Goal: Information Seeking & Learning: Learn about a topic

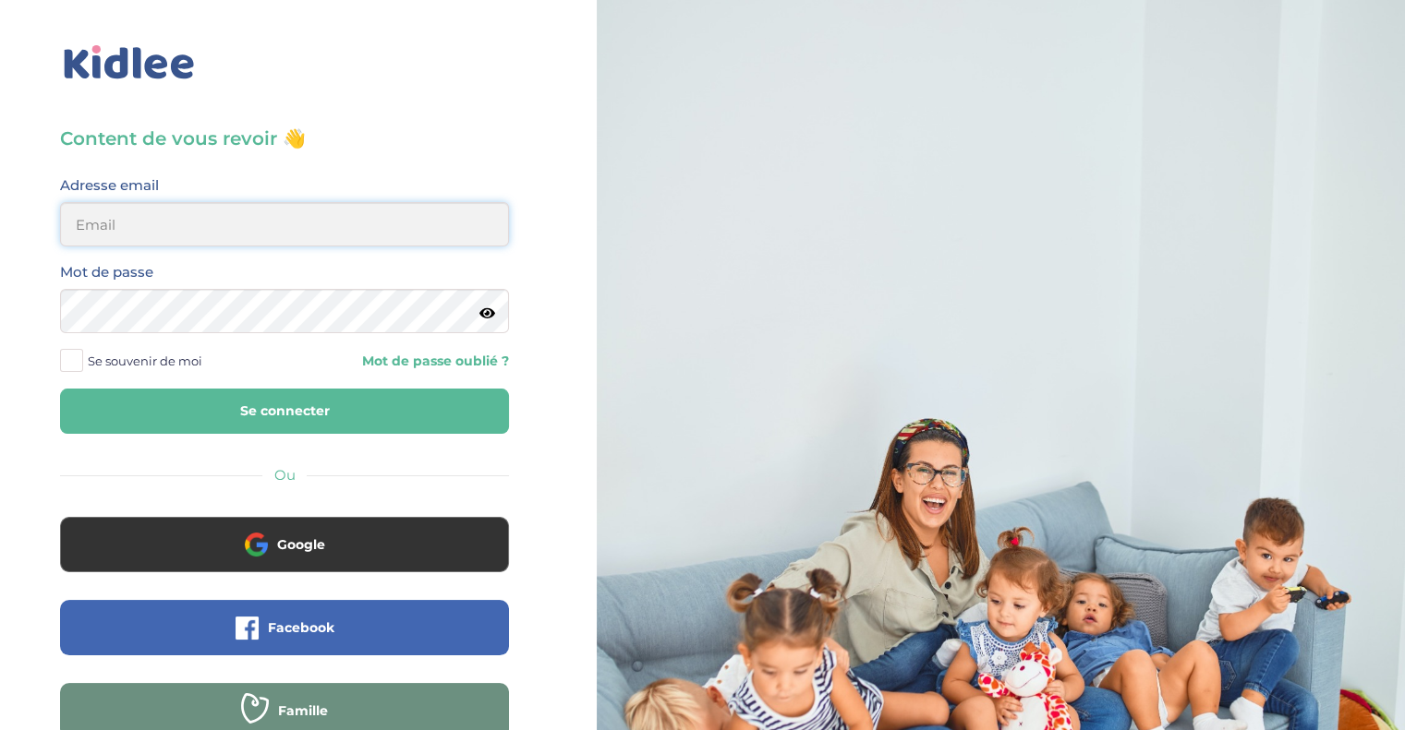
type input "morgane.jabbour@gmail.com"
click at [321, 406] on button "Se connecter" at bounding box center [284, 411] width 449 height 45
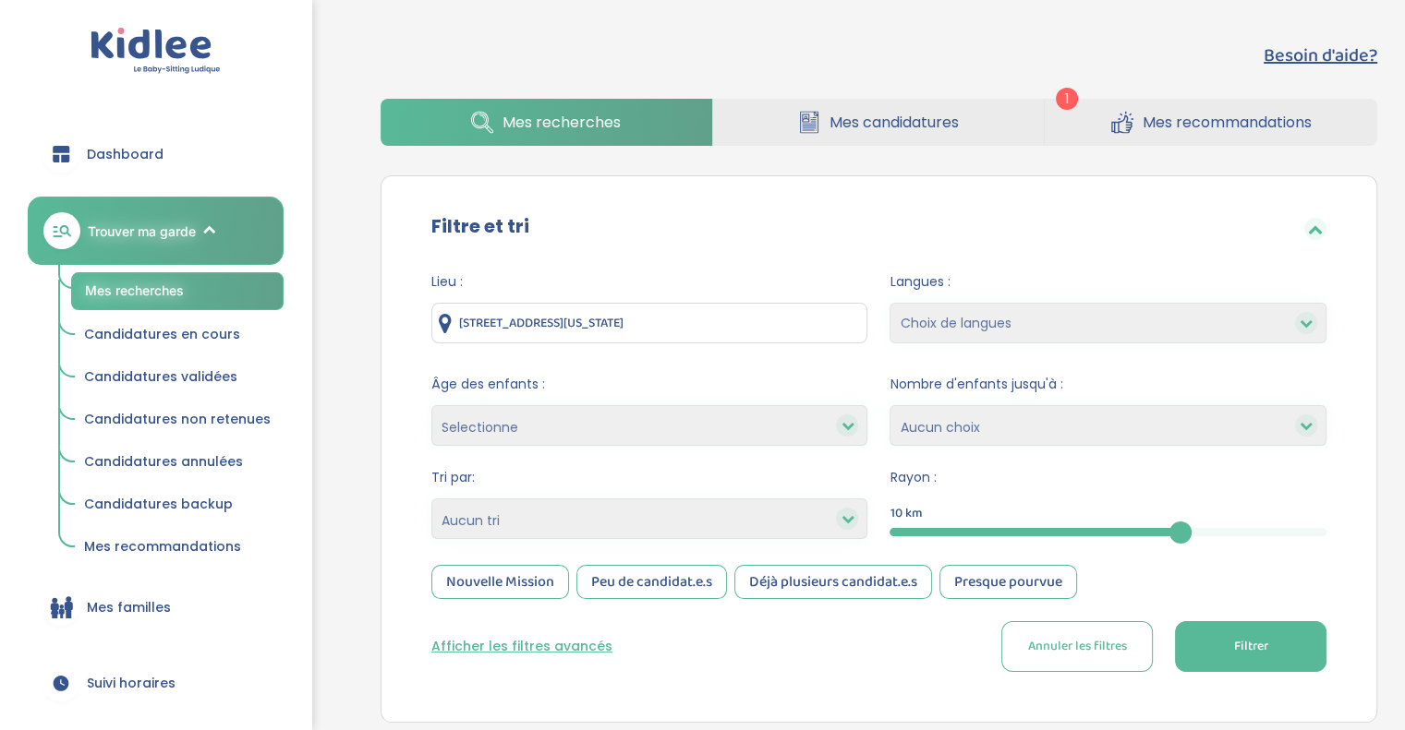
click at [1162, 125] on span "Mes recommandations" at bounding box center [1226, 122] width 169 height 23
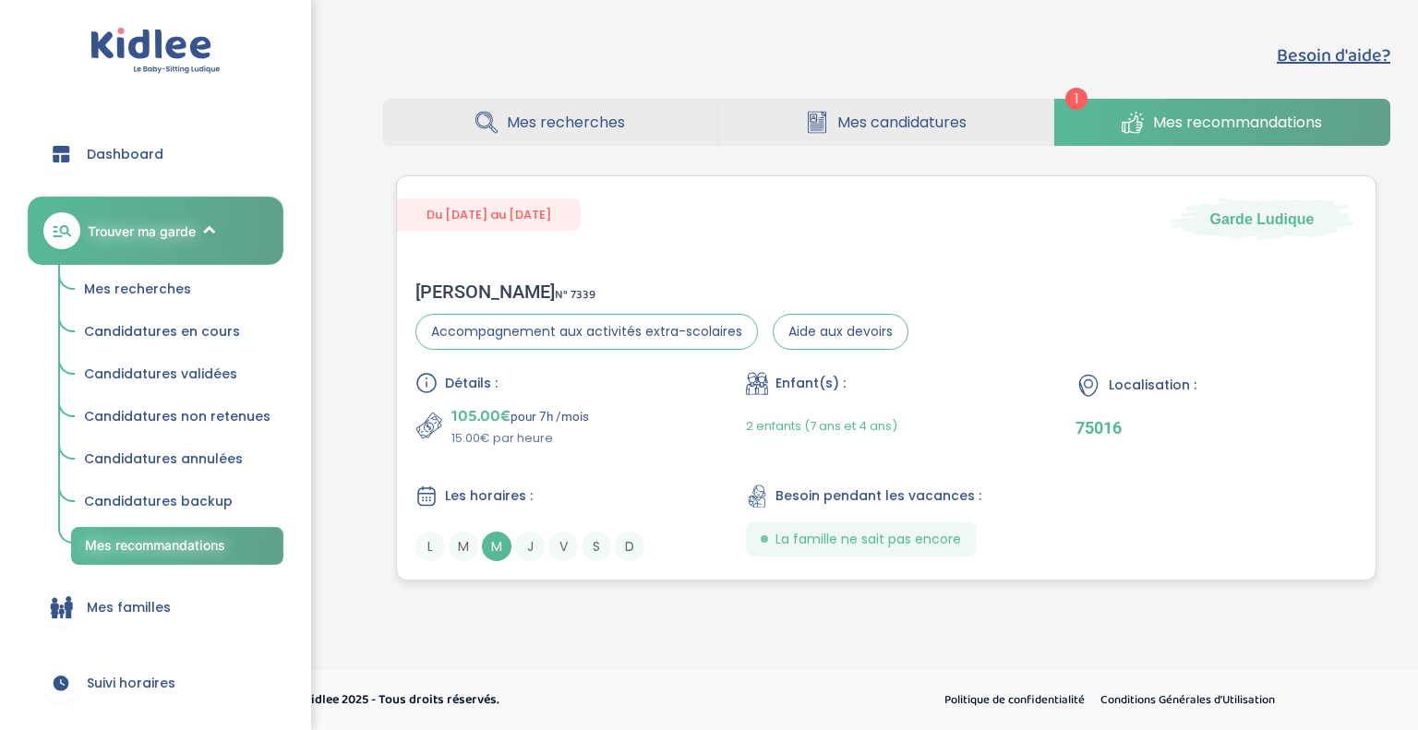
click at [635, 291] on div "[PERSON_NAME] N° 7339" at bounding box center [662, 292] width 493 height 22
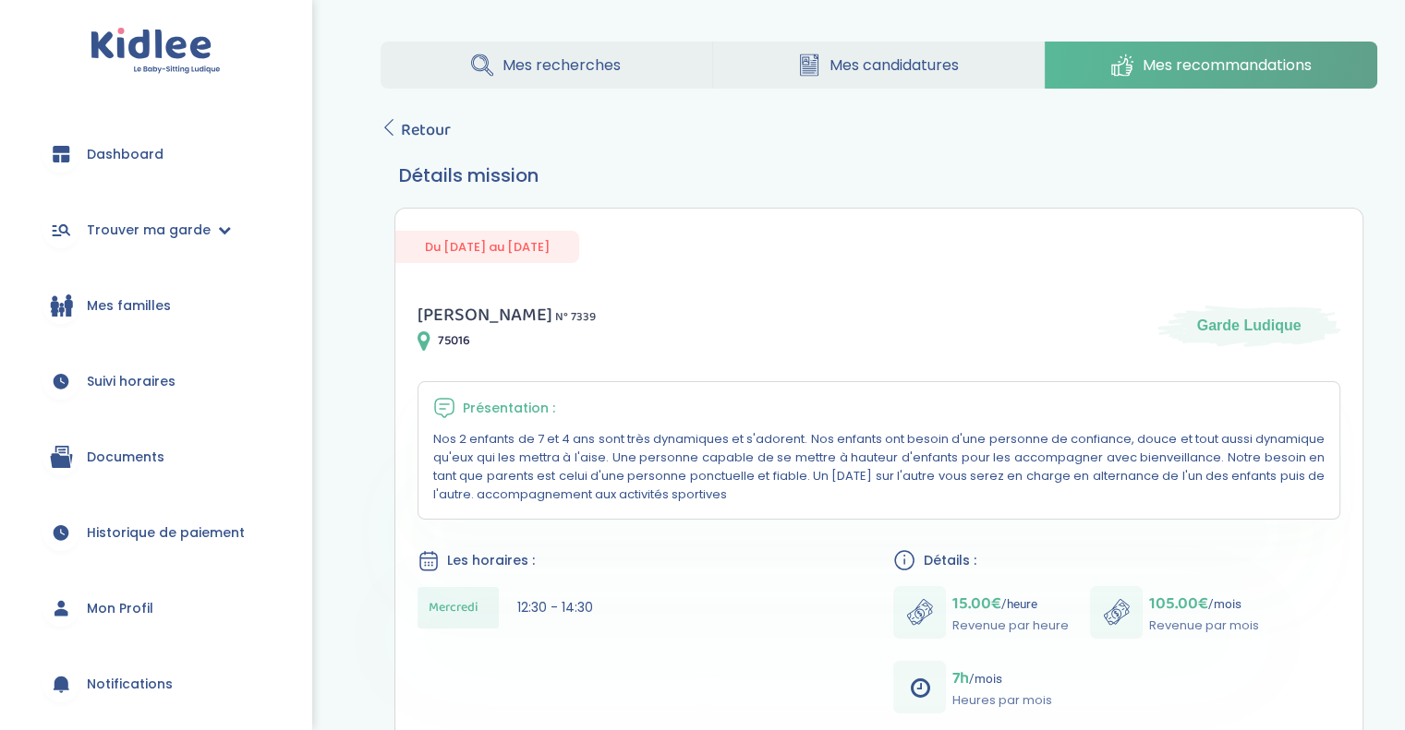
click at [586, 58] on span "Mes recherches" at bounding box center [561, 65] width 118 height 23
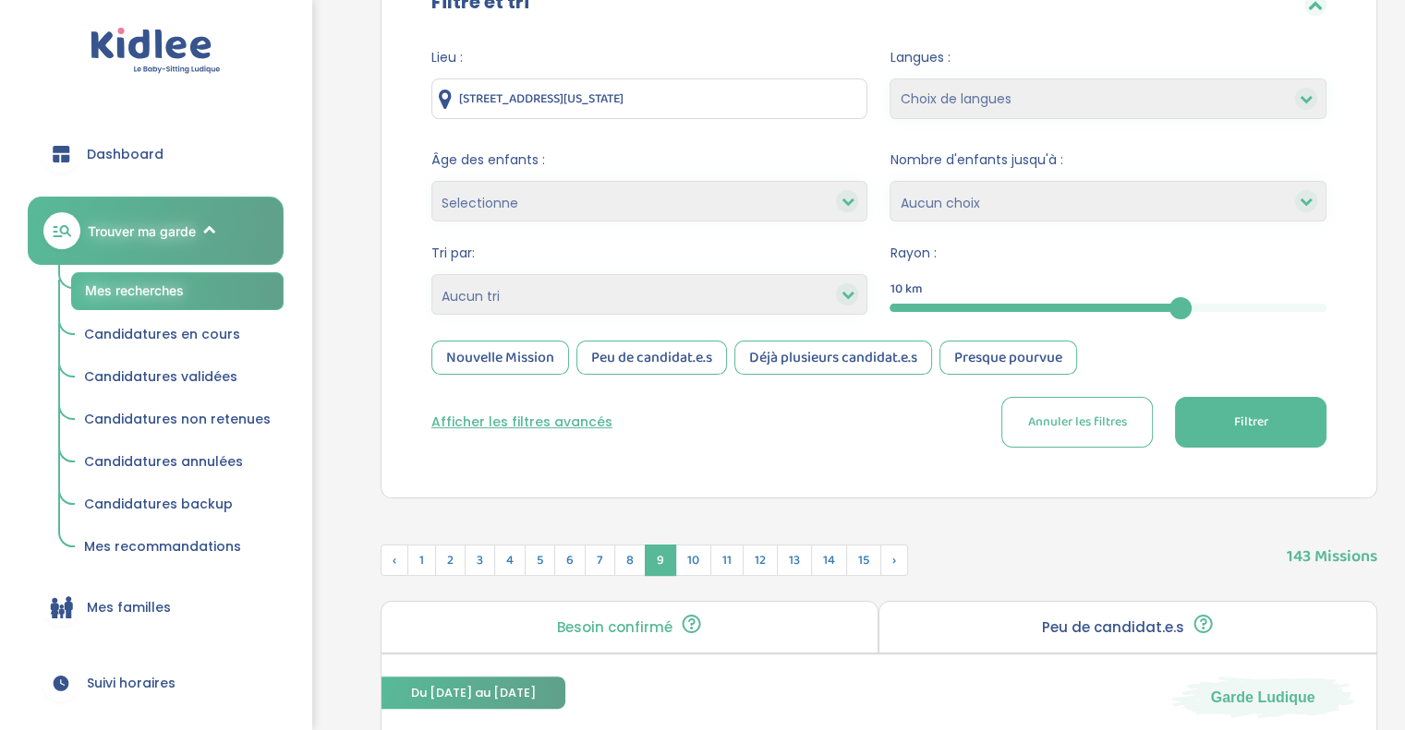
scroll to position [225, 0]
click at [456, 554] on span "2" at bounding box center [450, 559] width 30 height 31
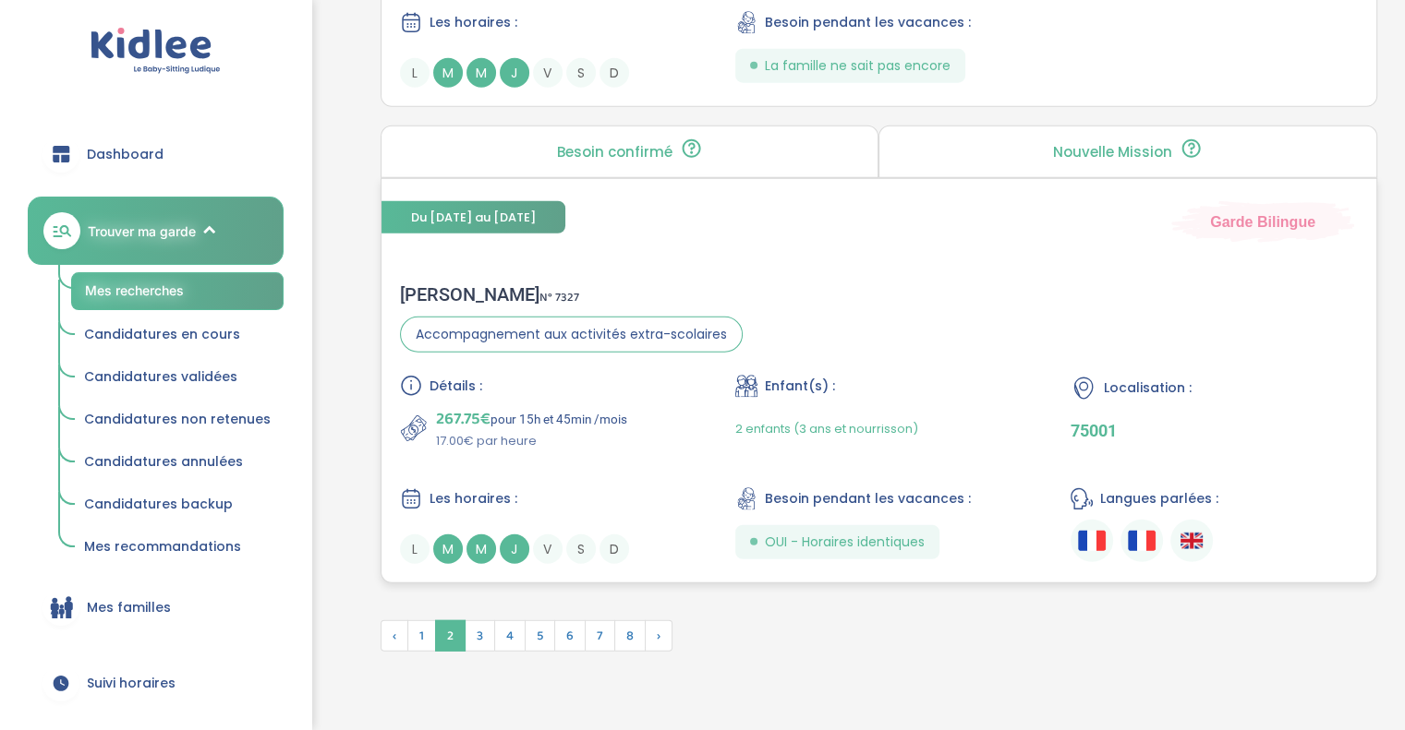
scroll to position [4952, 0]
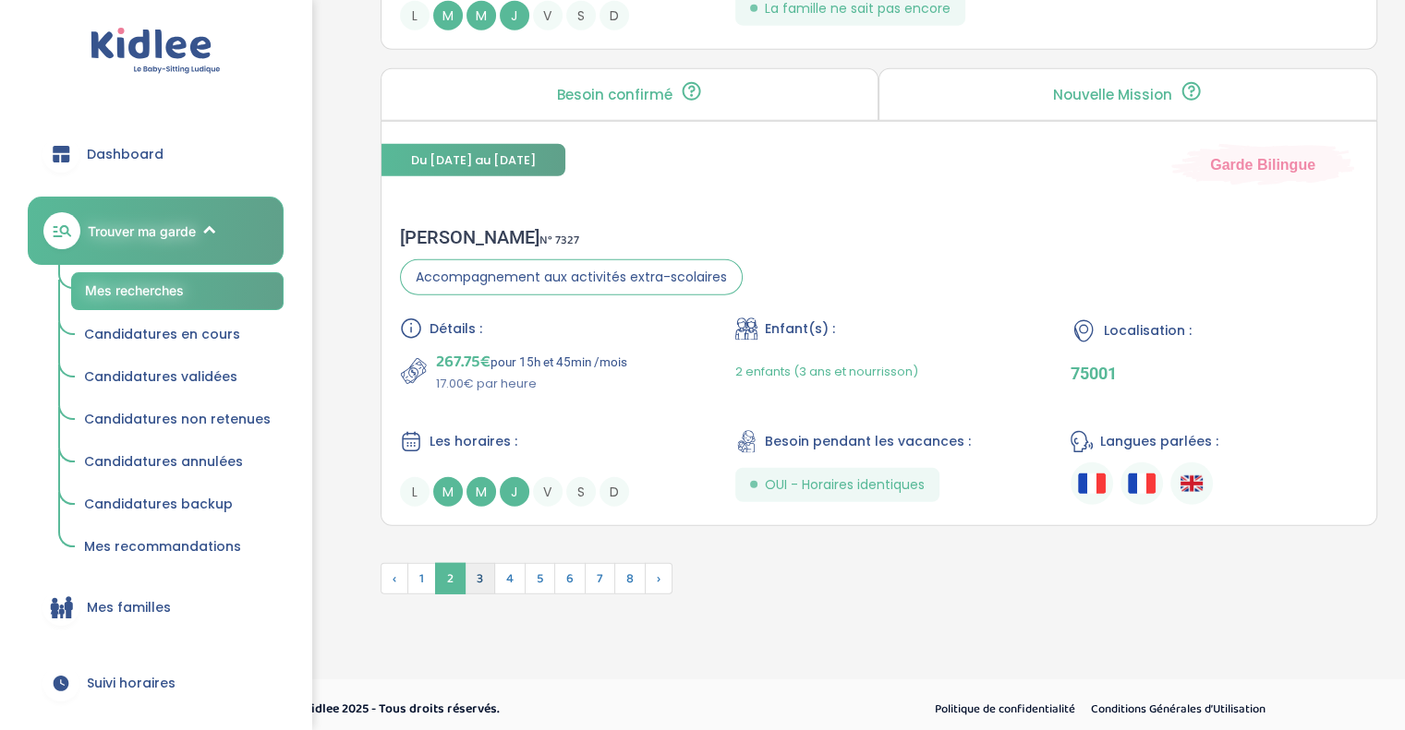
click at [483, 565] on span "3" at bounding box center [480, 578] width 30 height 31
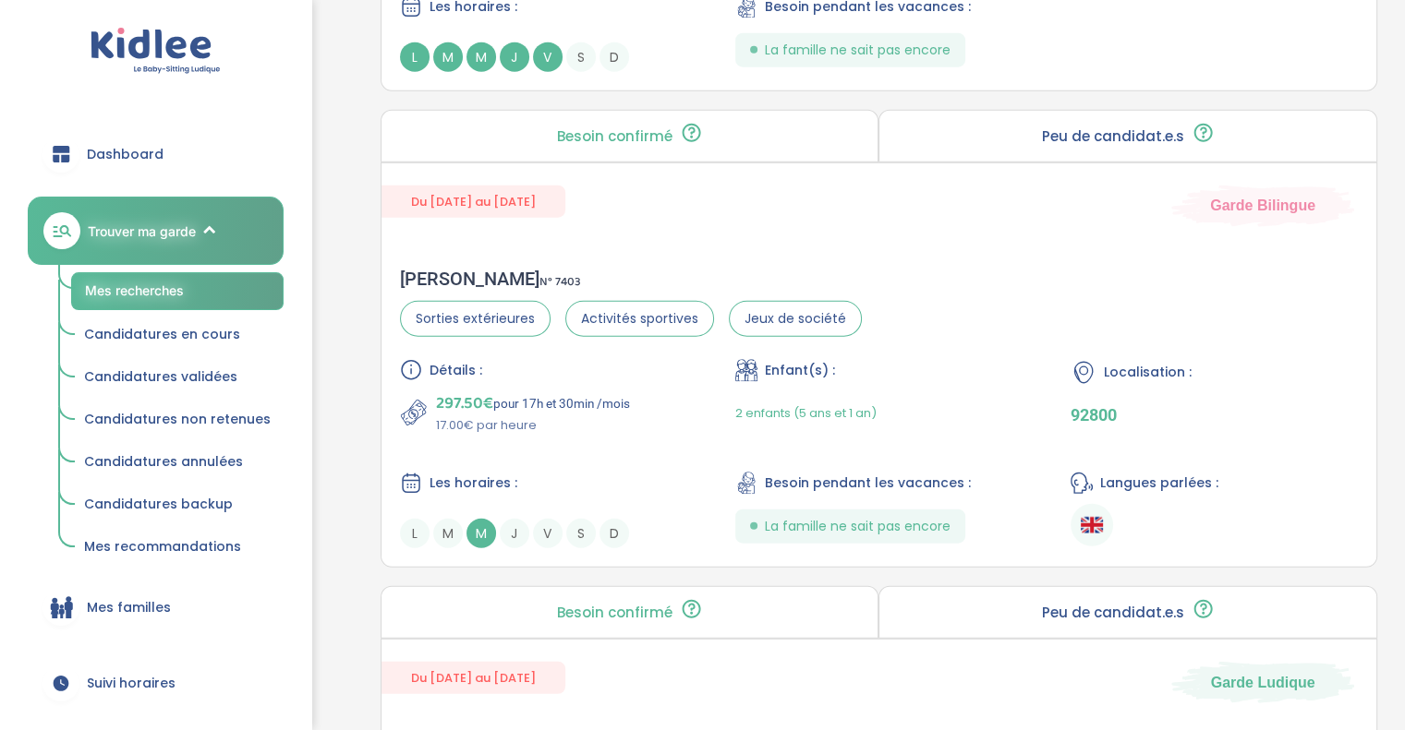
scroll to position [4475, 0]
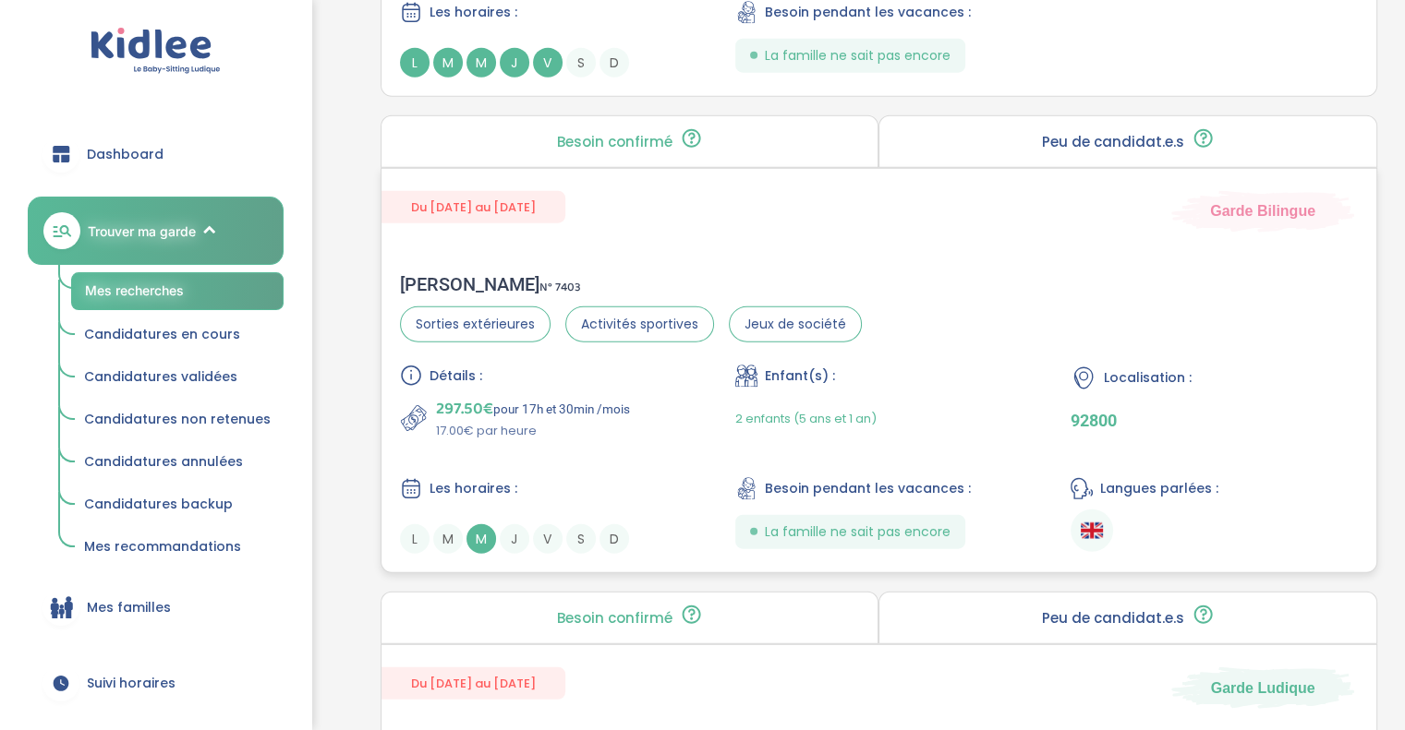
click at [476, 372] on span "Détails :" at bounding box center [455, 376] width 53 height 19
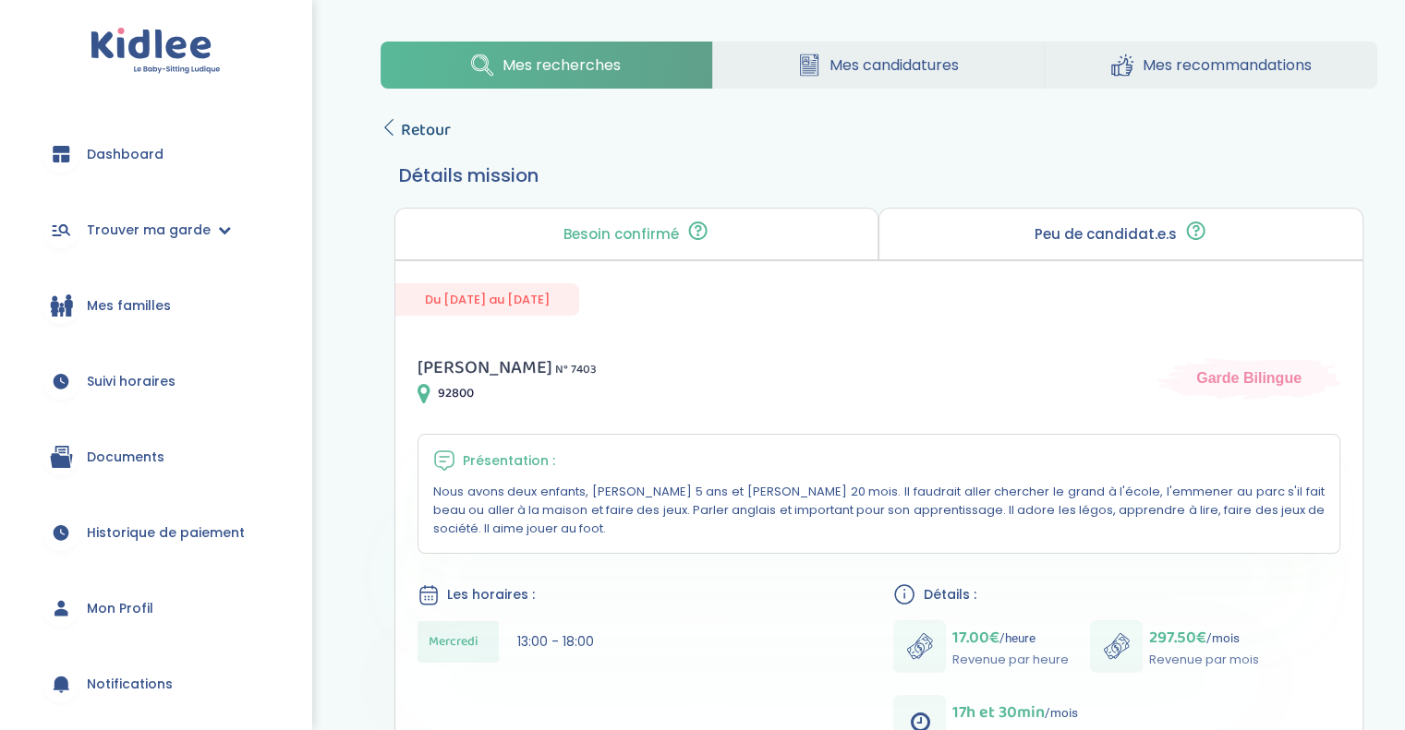
click at [430, 118] on span "Retour" at bounding box center [426, 130] width 50 height 26
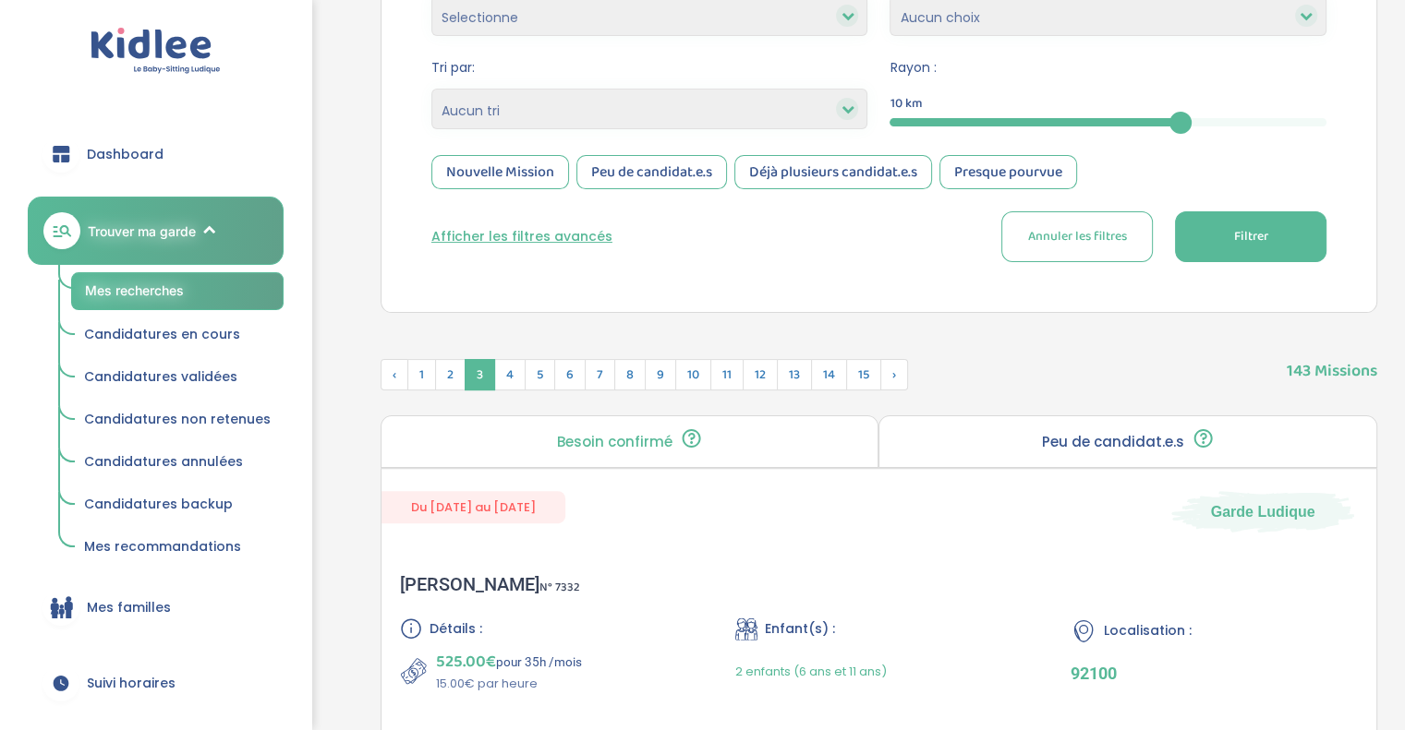
scroll to position [409, 0]
click at [511, 370] on span "4" at bounding box center [509, 375] width 31 height 31
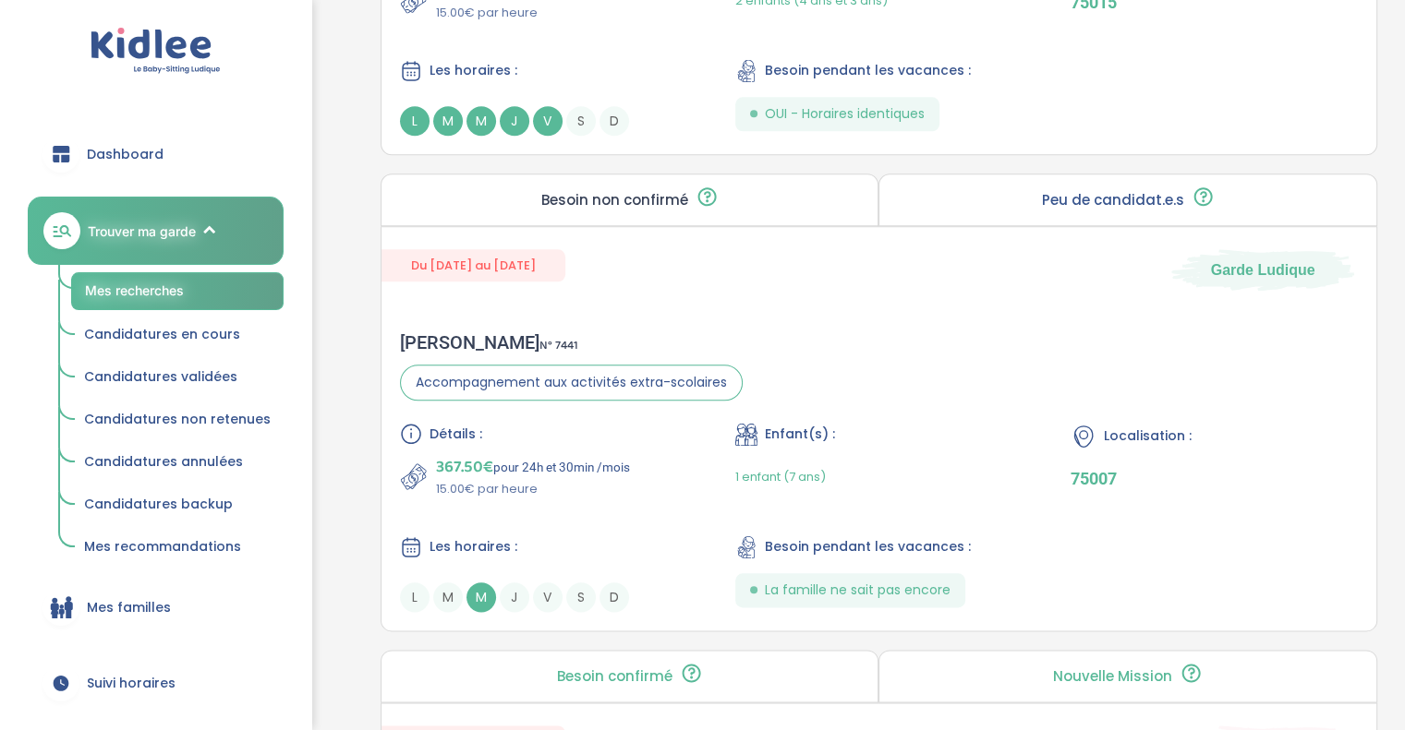
scroll to position [2035, 0]
click at [531, 424] on div "Détails :" at bounding box center [543, 433] width 287 height 22
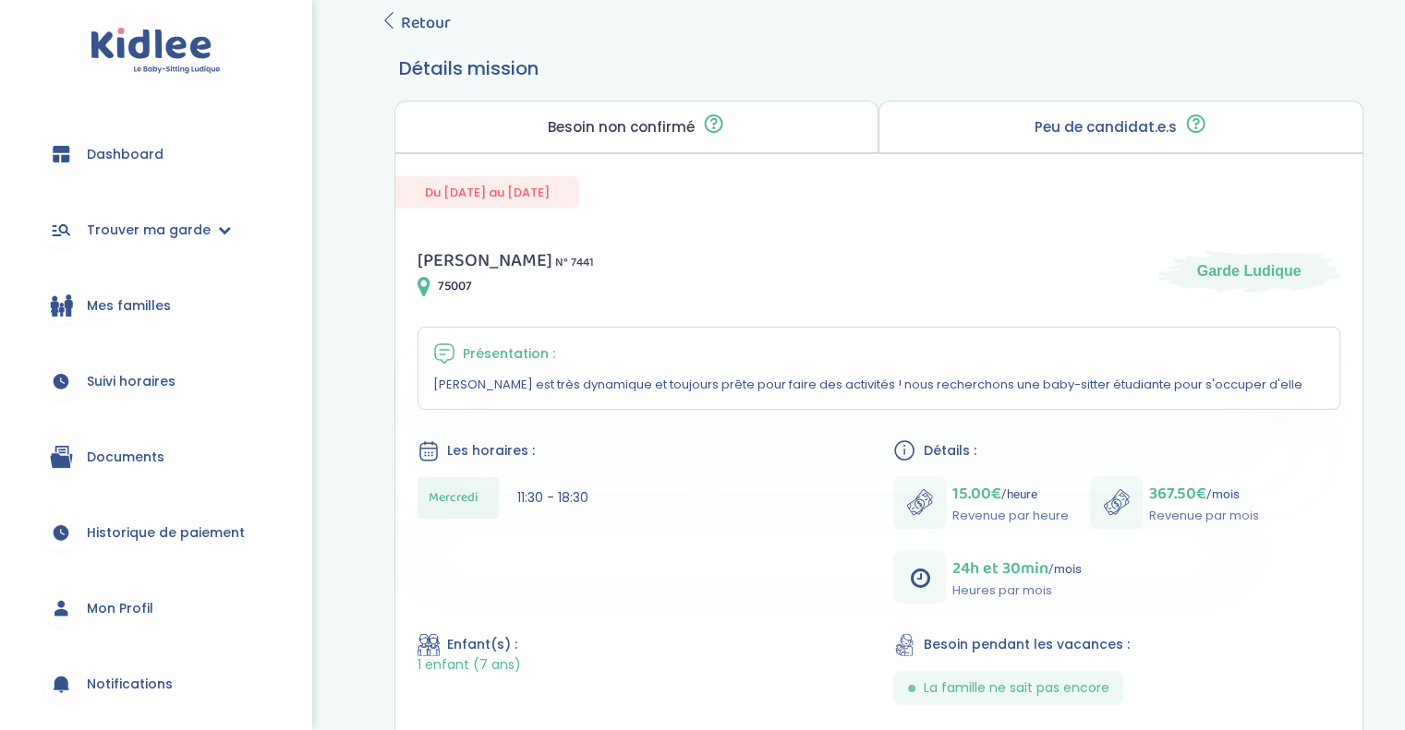
scroll to position [115, 0]
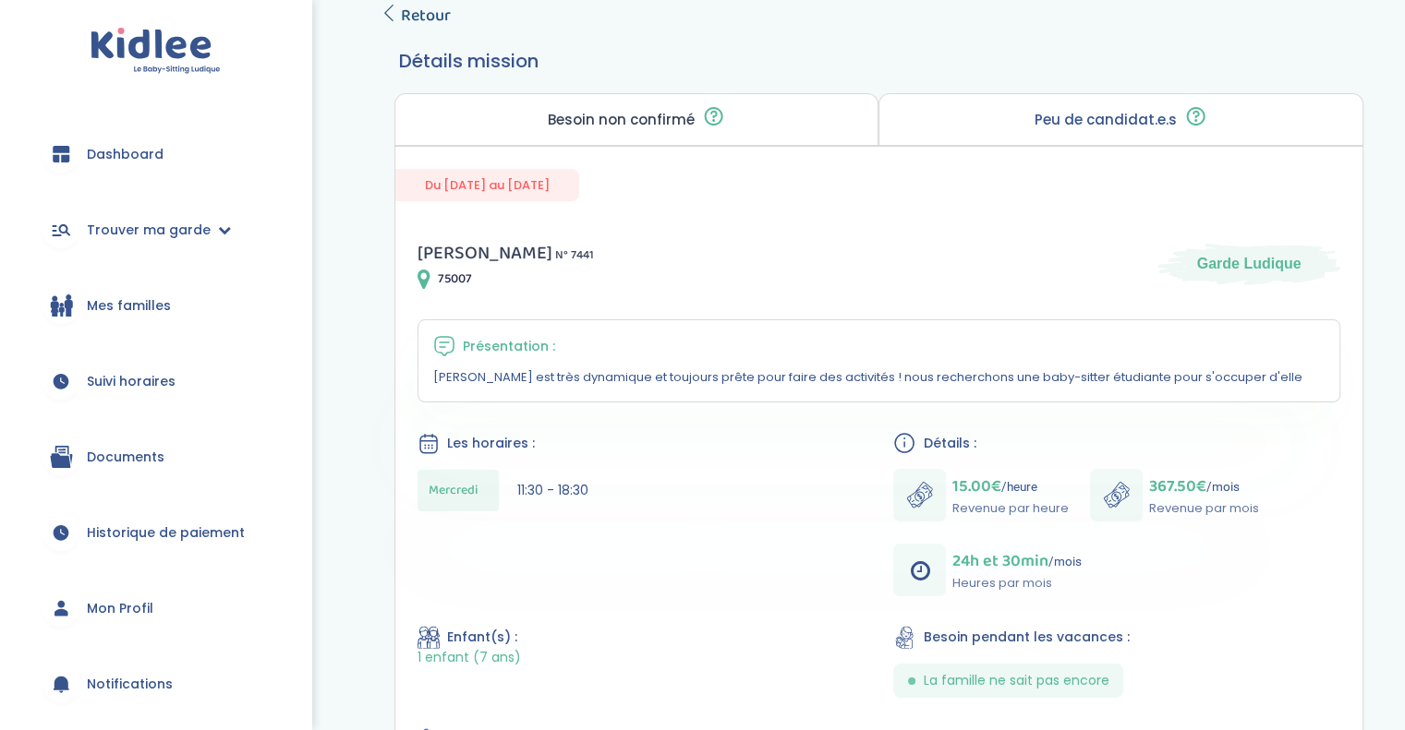
click at [429, 11] on span "Retour" at bounding box center [426, 16] width 50 height 26
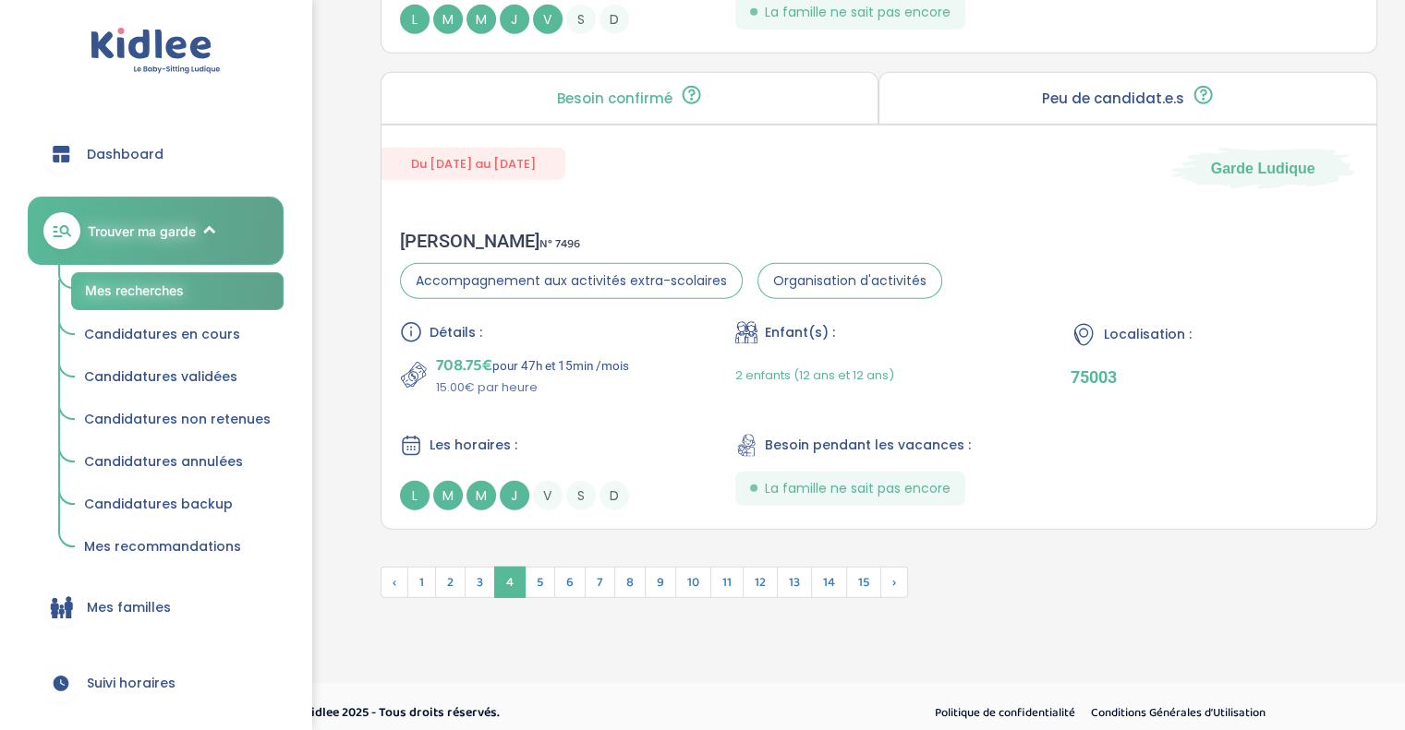
scroll to position [5096, 0]
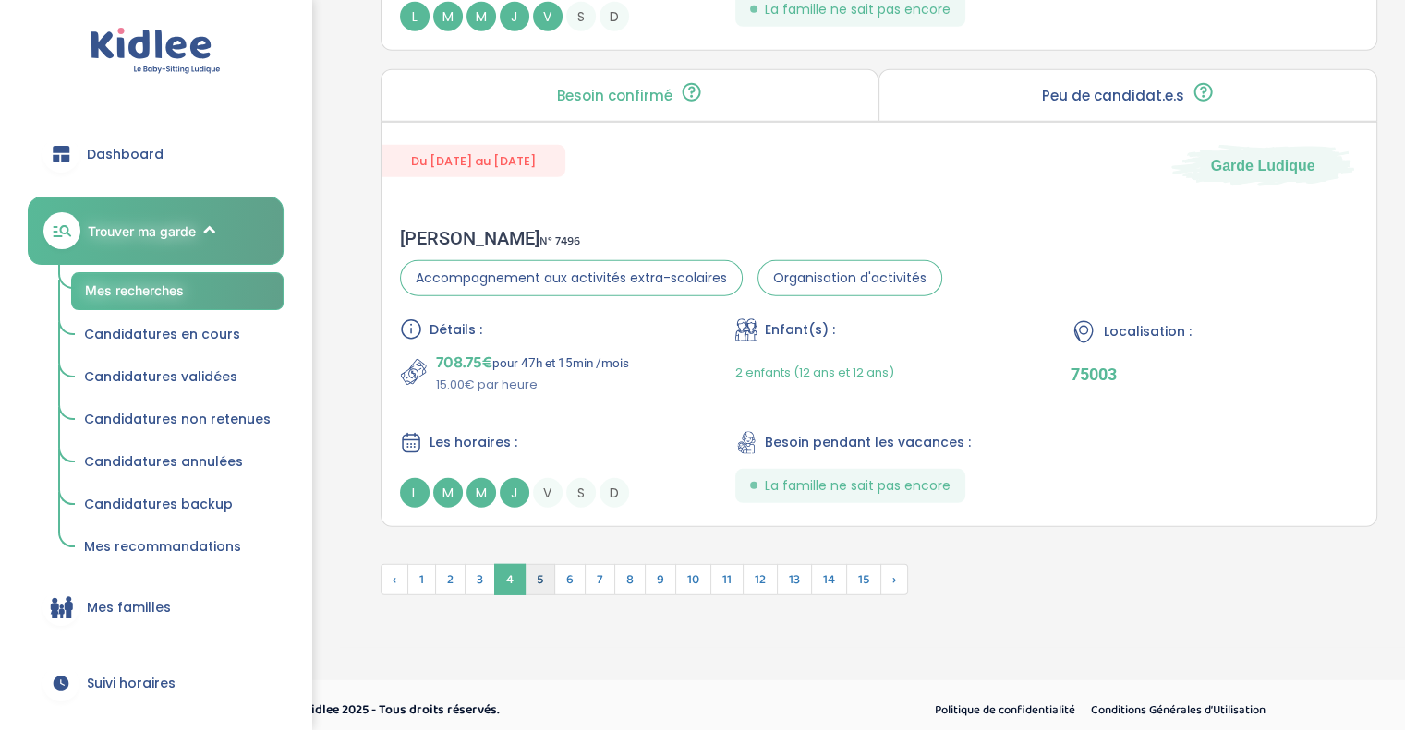
click at [540, 572] on span "5" at bounding box center [540, 579] width 30 height 31
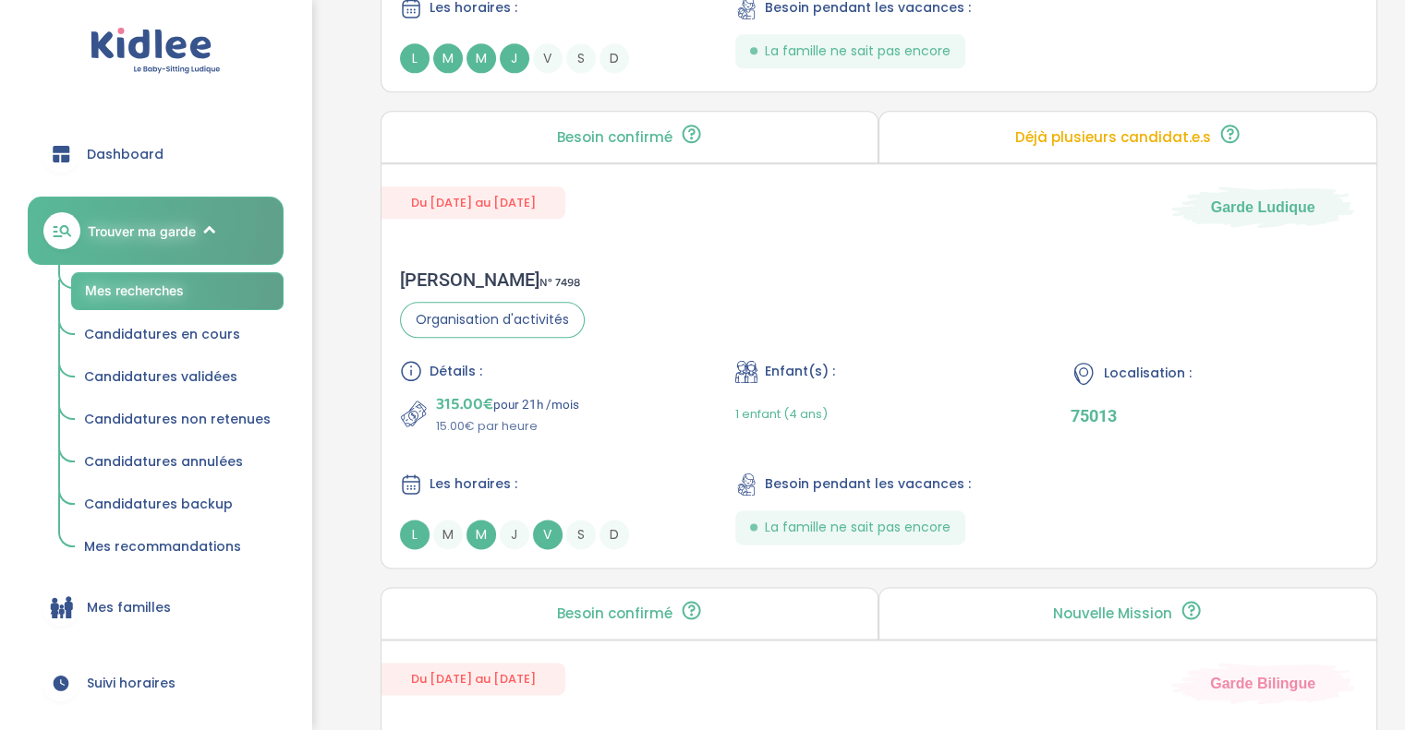
scroll to position [2190, 0]
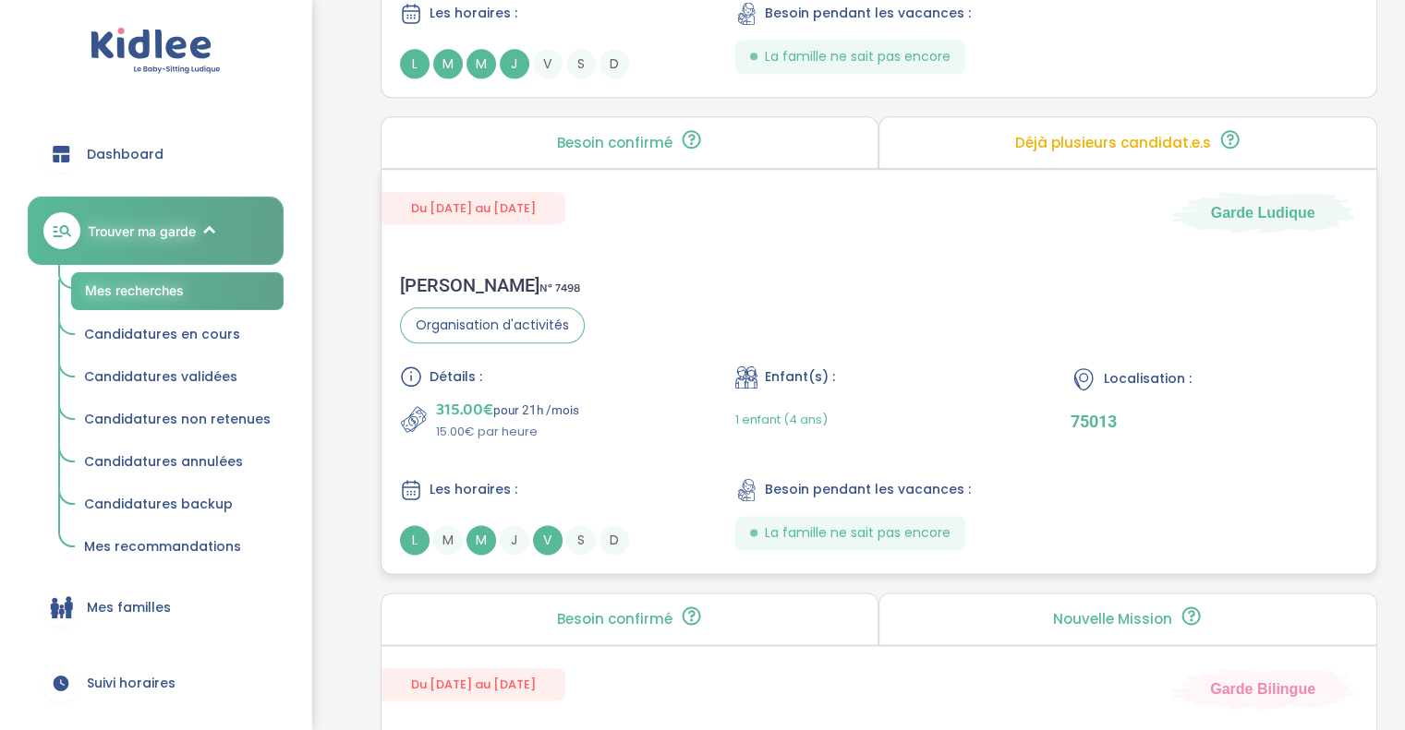
click at [560, 276] on div "[PERSON_NAME] N° 7498" at bounding box center [492, 285] width 185 height 22
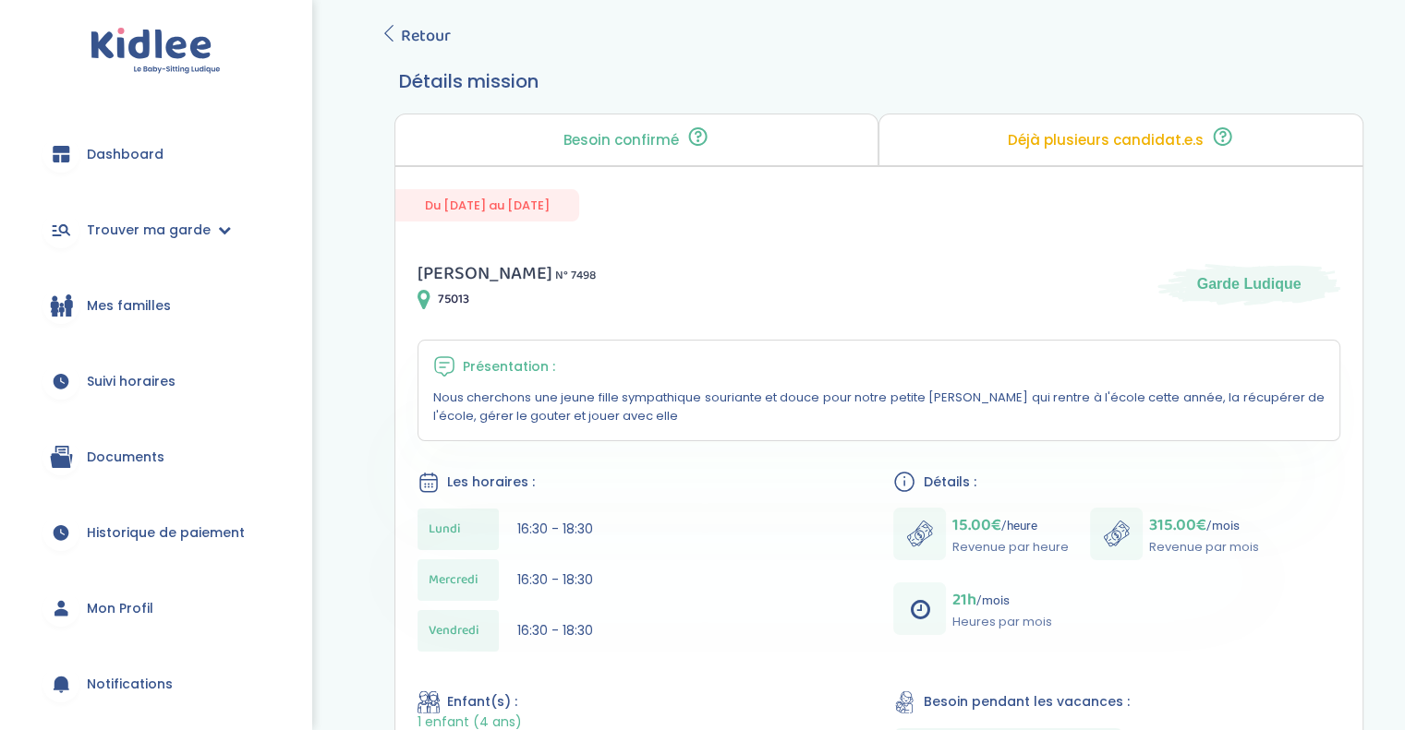
scroll to position [92, 0]
click at [436, 38] on span "Retour" at bounding box center [426, 38] width 50 height 26
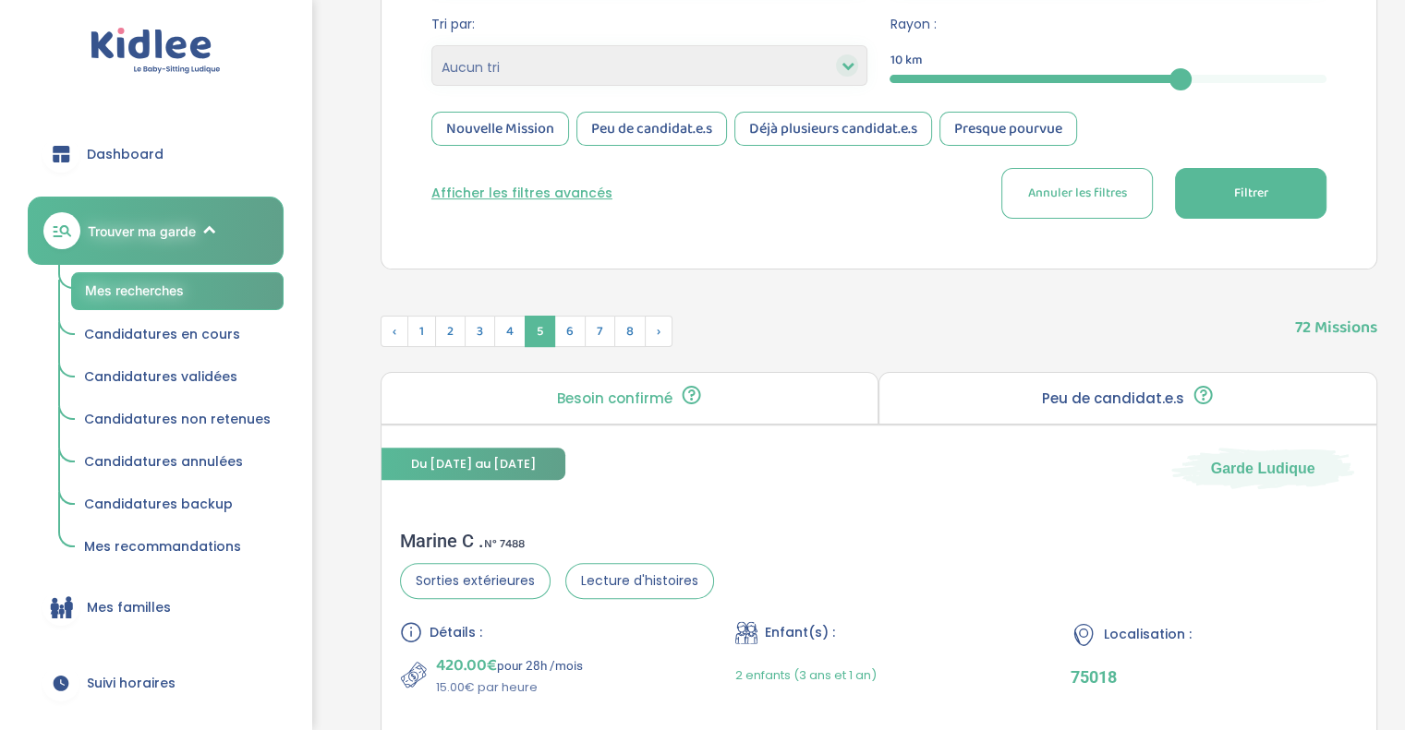
scroll to position [441, 0]
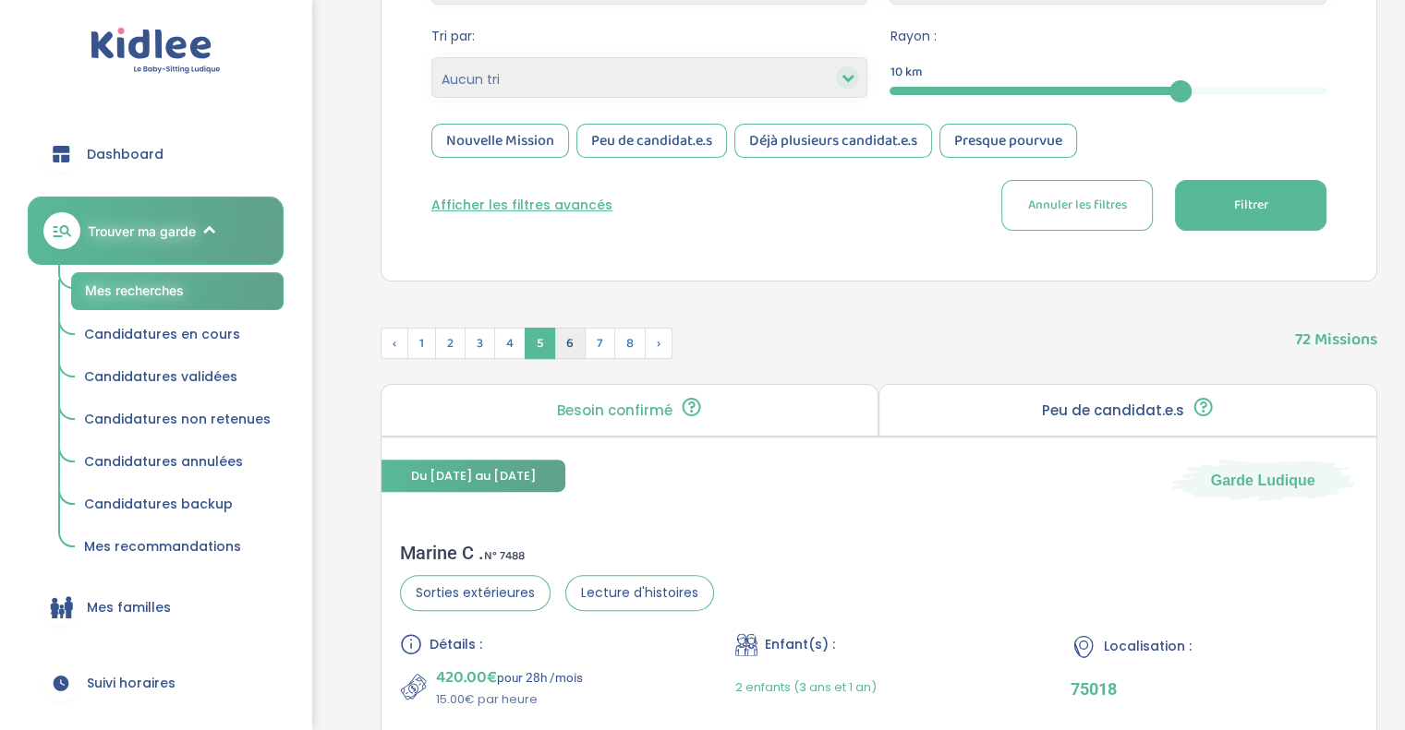
click at [573, 343] on span "6" at bounding box center [569, 343] width 31 height 31
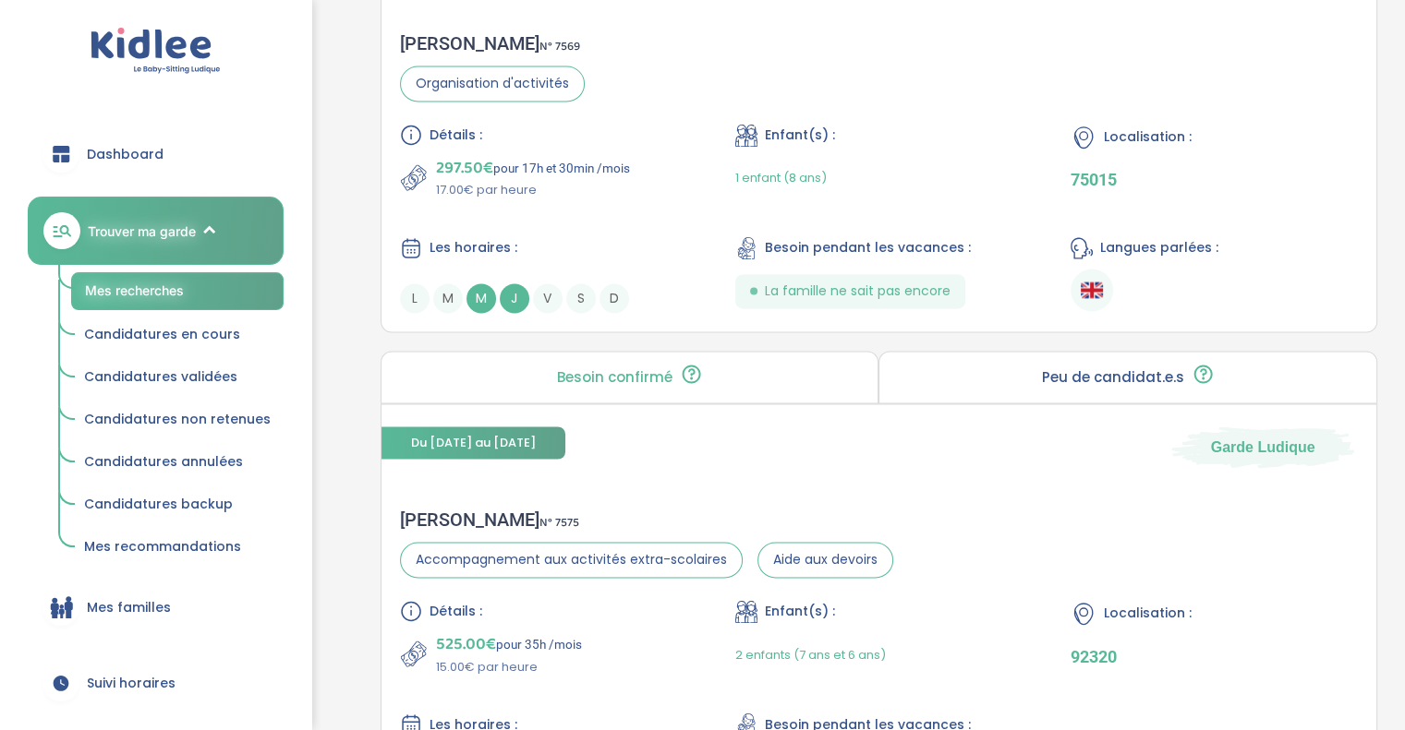
scroll to position [2858, 0]
click at [602, 154] on p "297.50€ pour 17h et 30min /mois" at bounding box center [533, 167] width 194 height 26
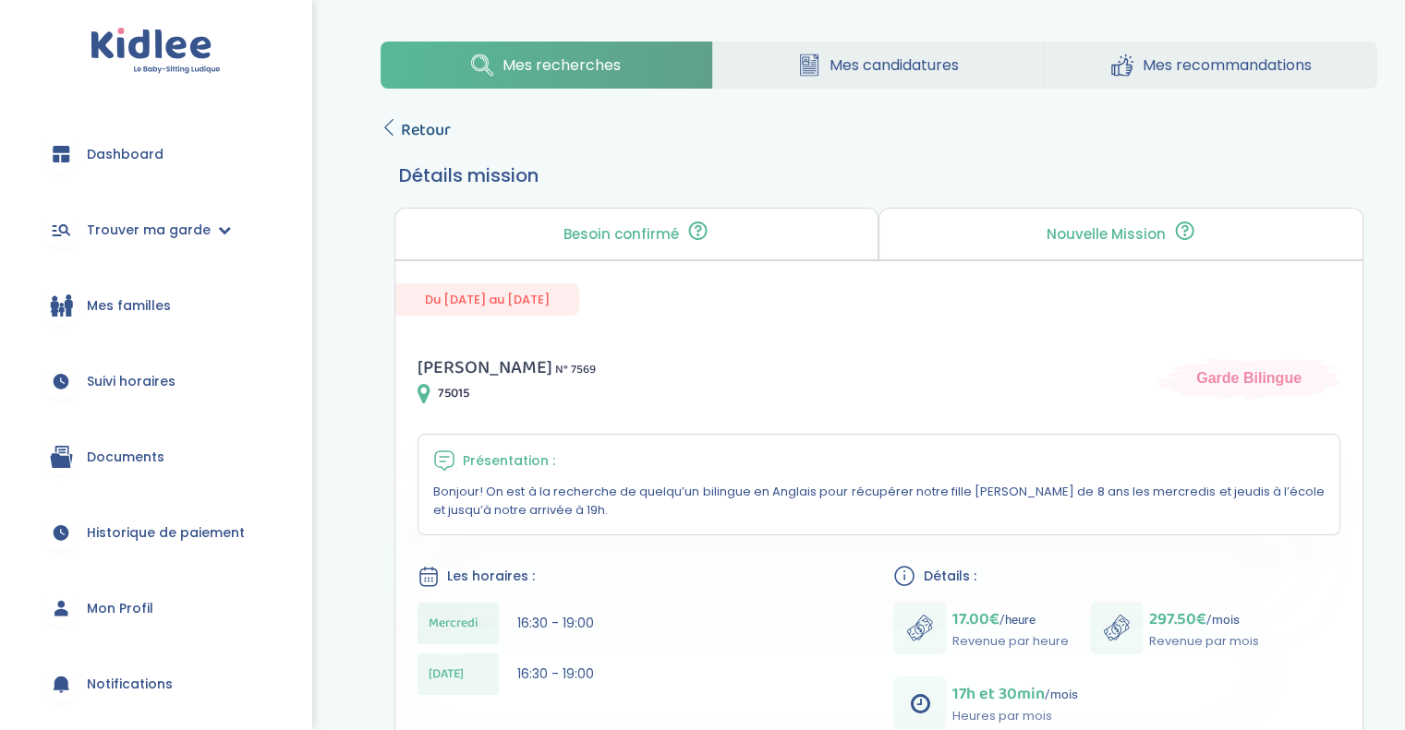
click at [432, 130] on span "Retour" at bounding box center [426, 130] width 50 height 26
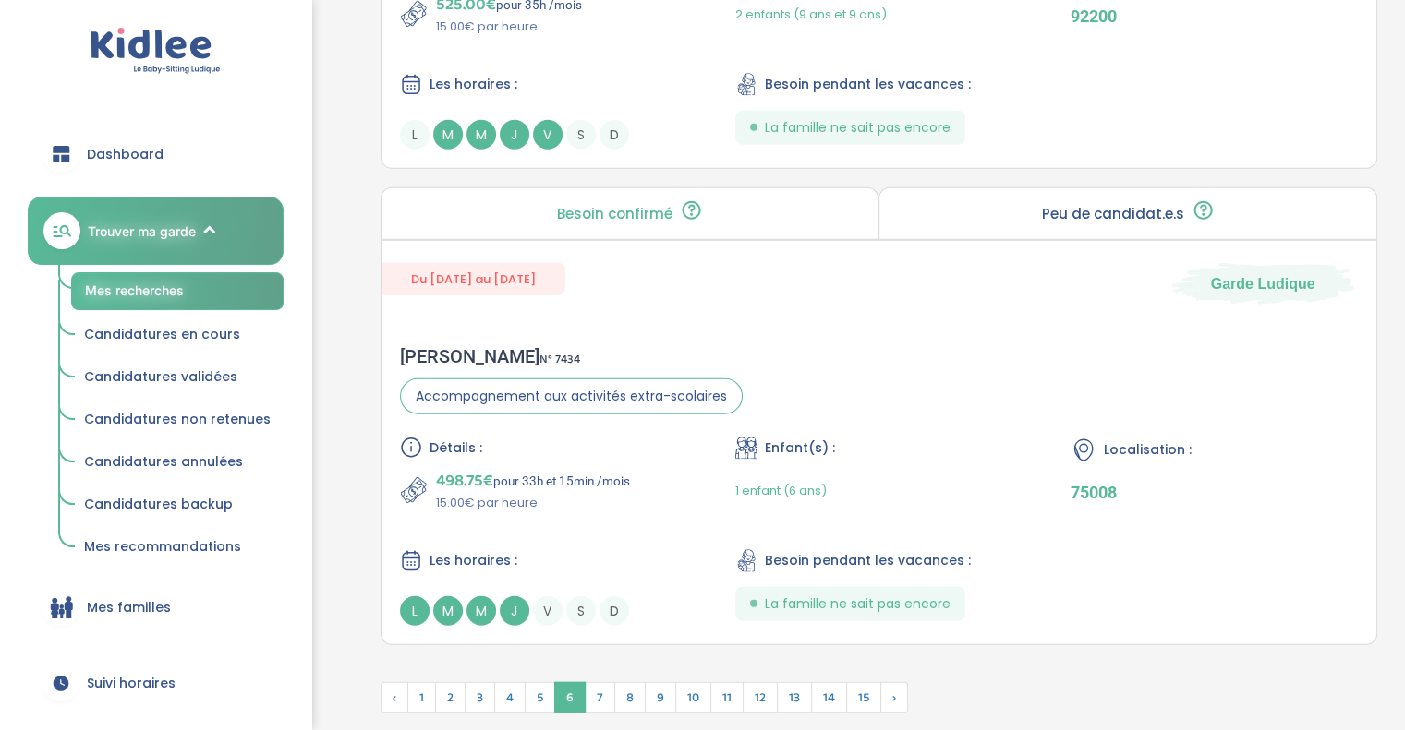
scroll to position [5002, 0]
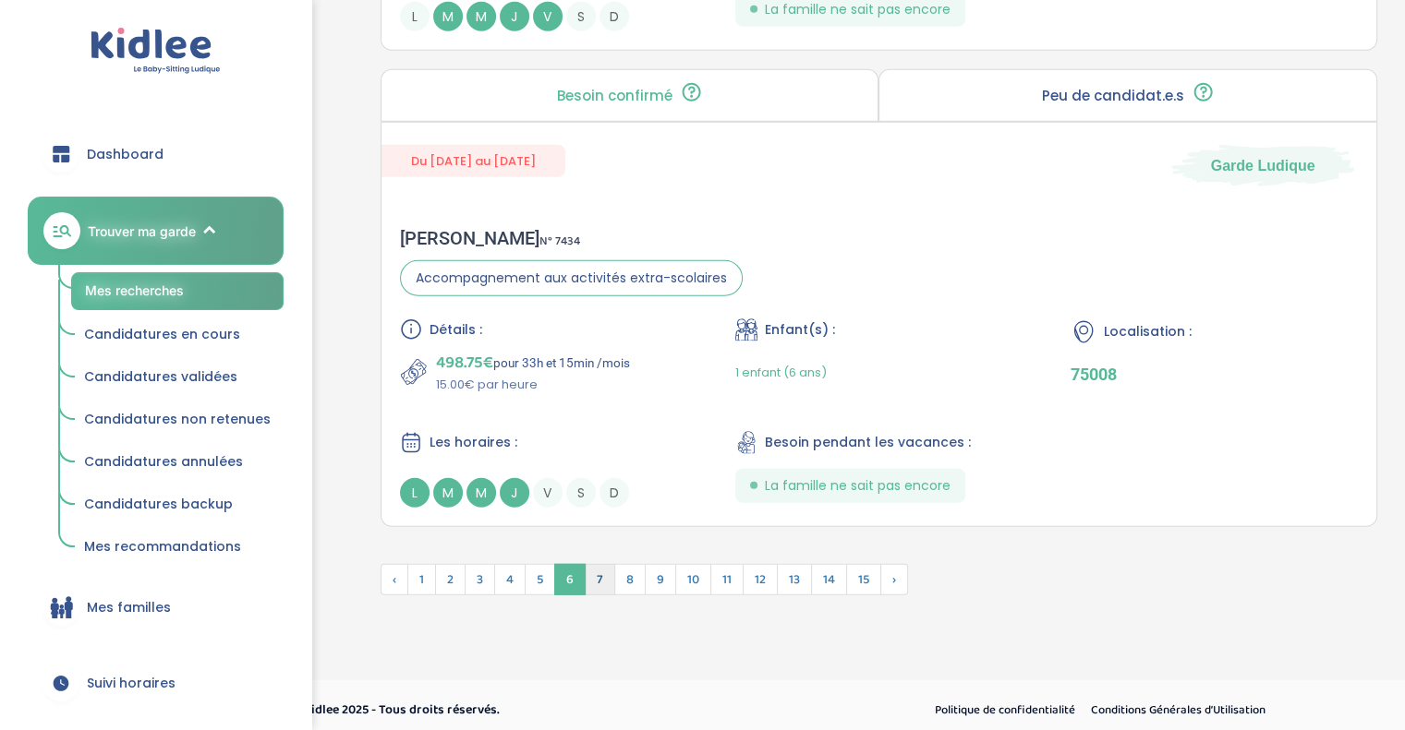
click at [597, 576] on span "7" at bounding box center [600, 579] width 30 height 31
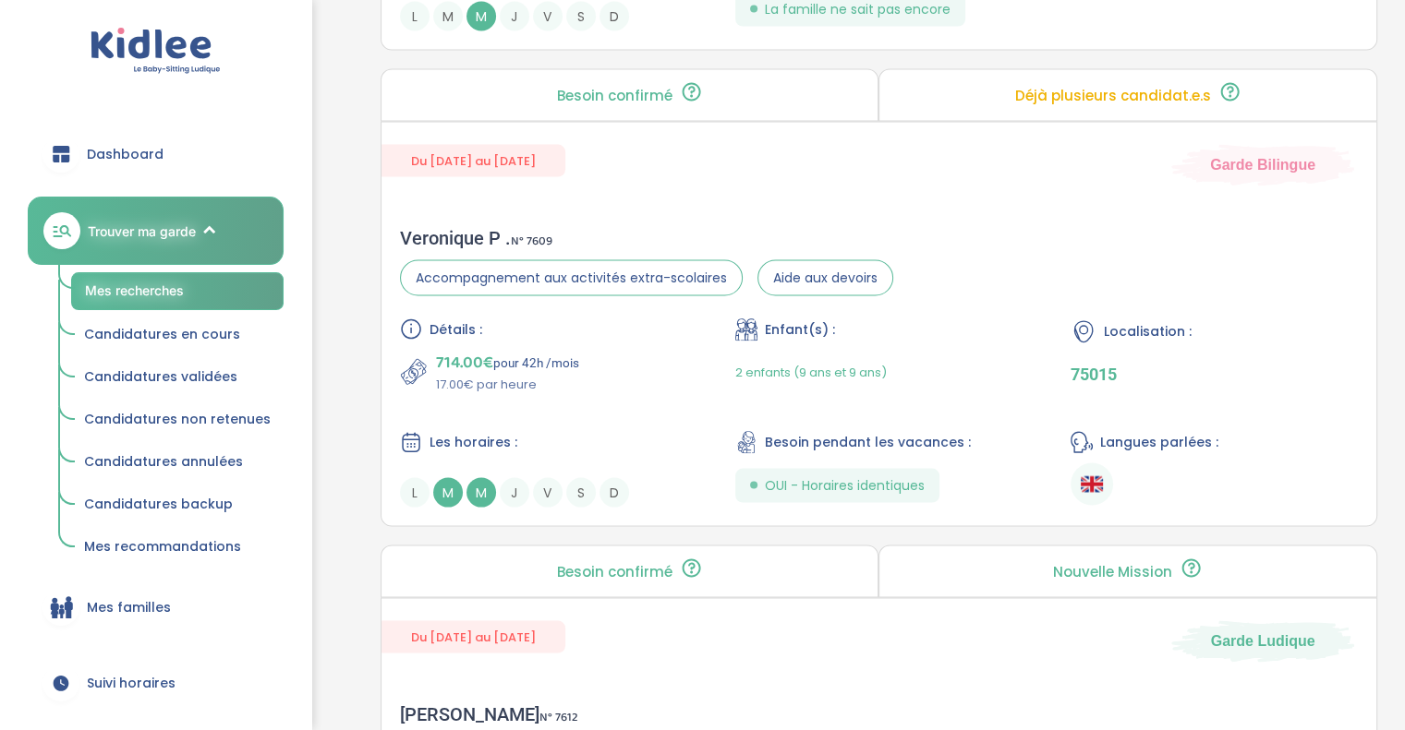
scroll to position [3629, 0]
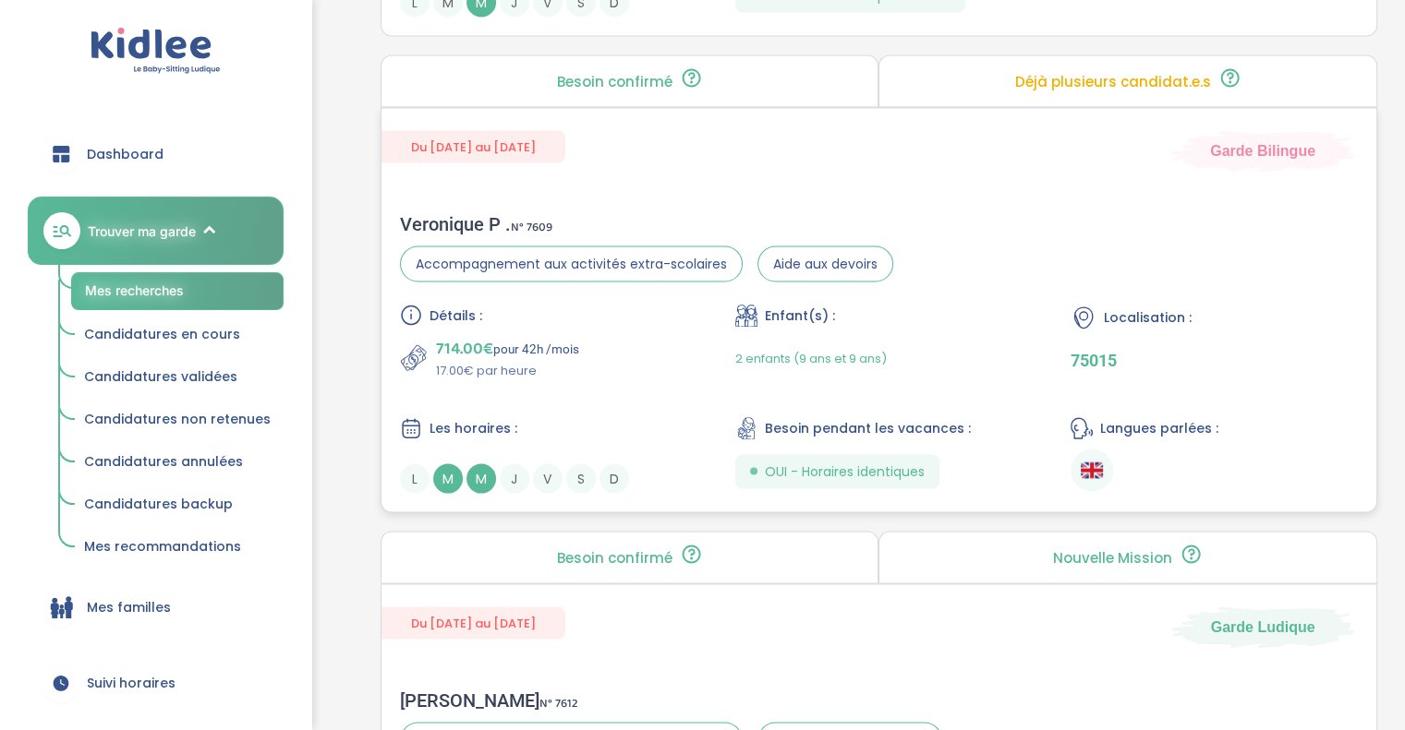
click at [609, 196] on div "Veronique P . N° 7609 Accompagnement aux activités extra-scolaires Aide aux dev…" at bounding box center [878, 354] width 995 height 318
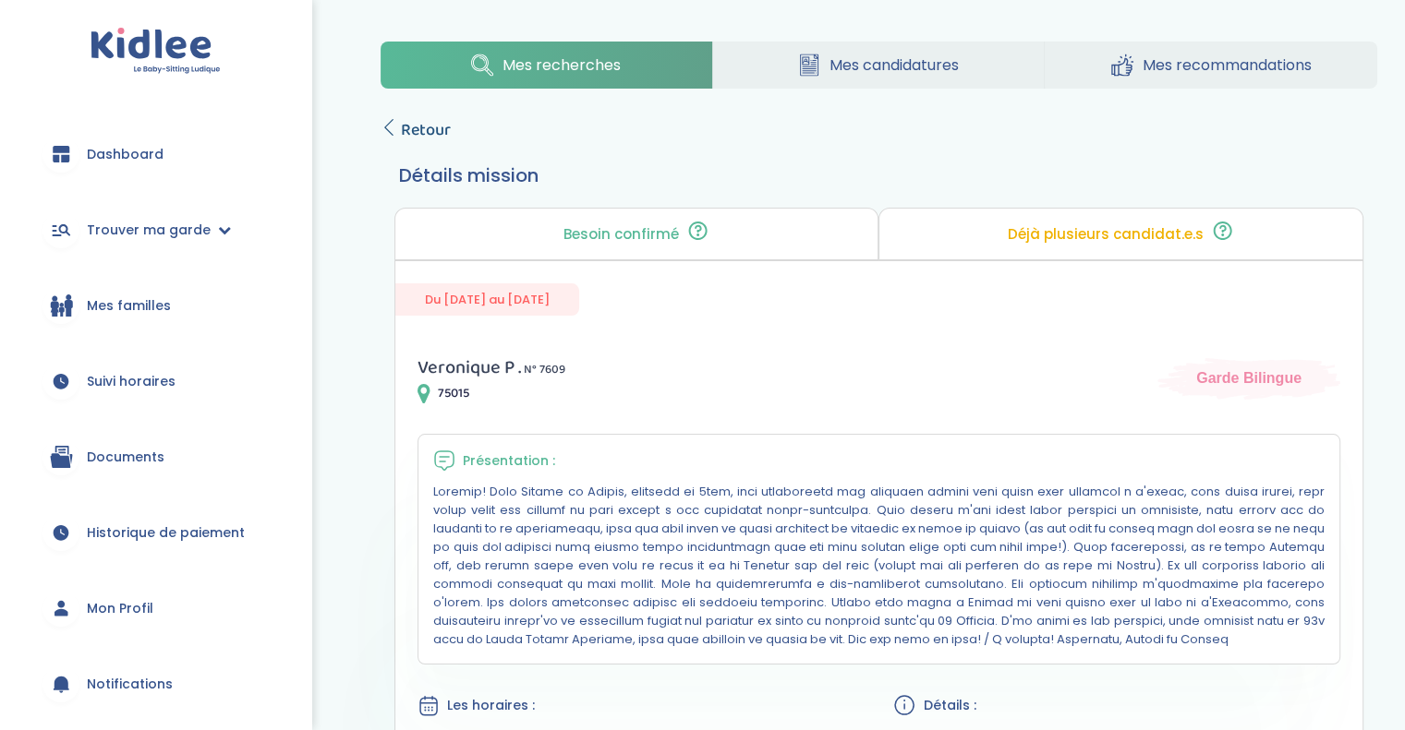
click at [417, 121] on span "Retour" at bounding box center [426, 130] width 50 height 26
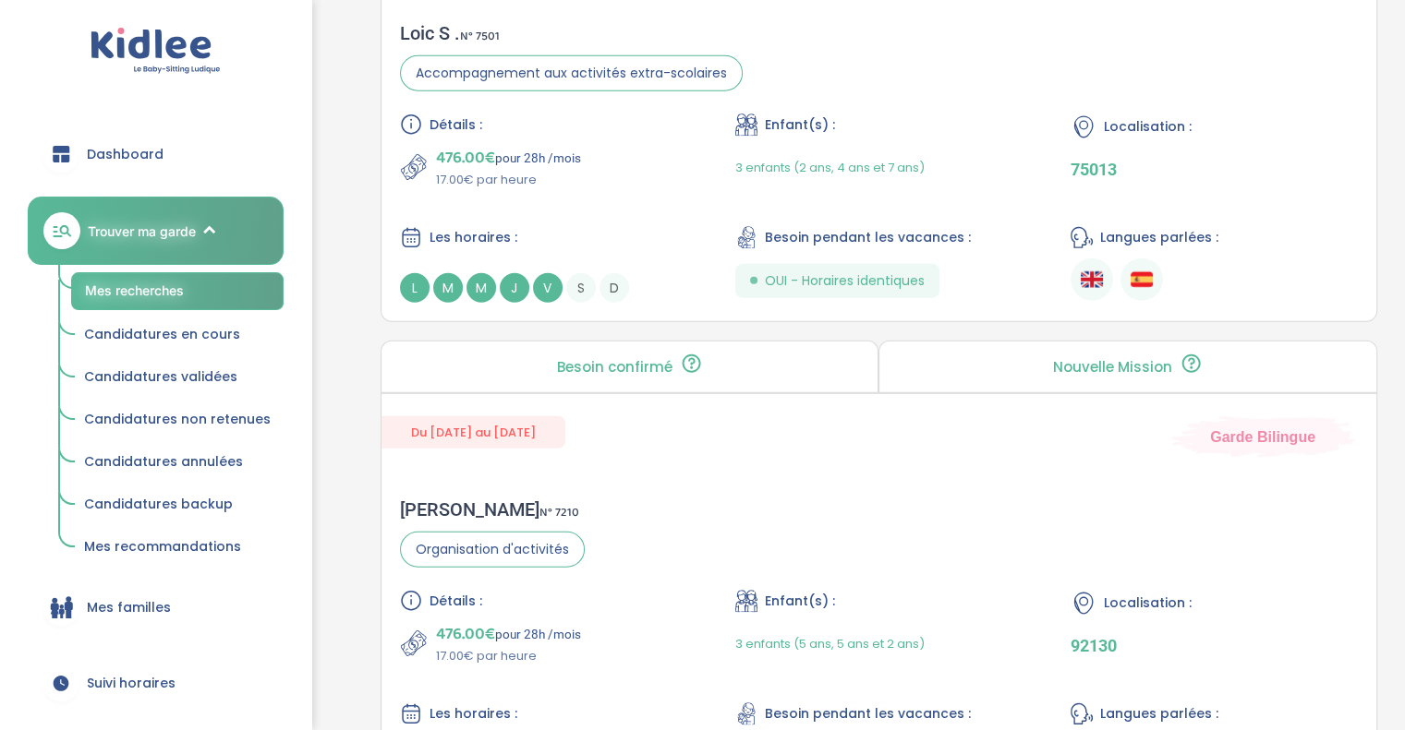
scroll to position [4905, 0]
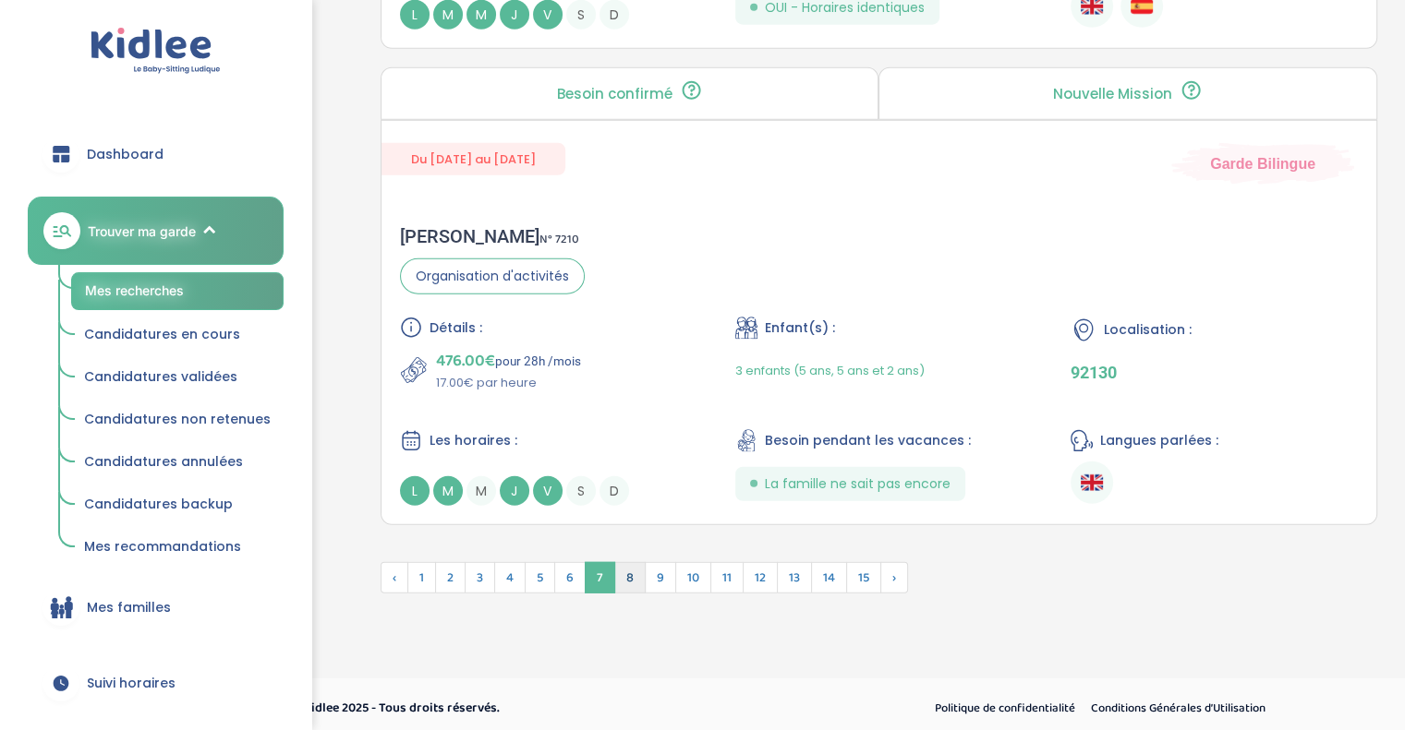
click at [628, 578] on span "8" at bounding box center [629, 577] width 31 height 31
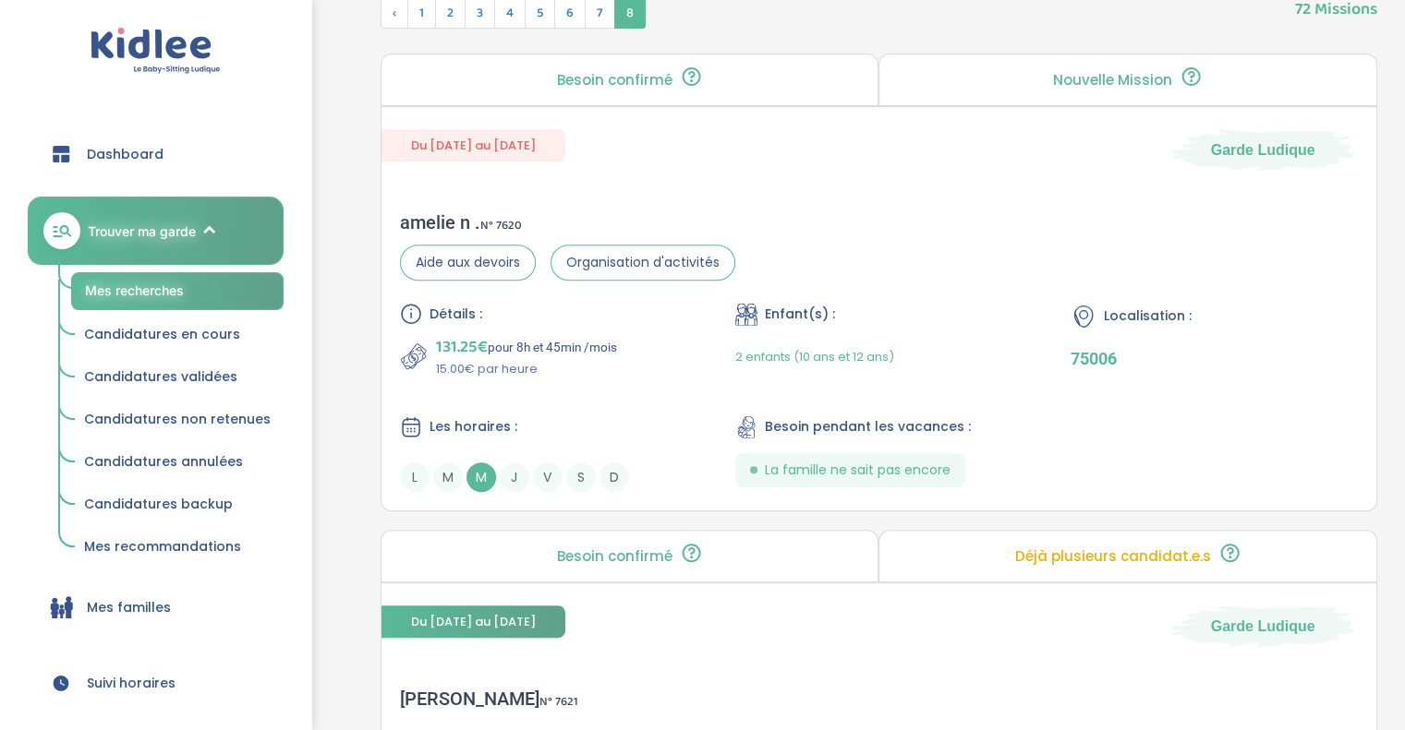
scroll to position [763, 0]
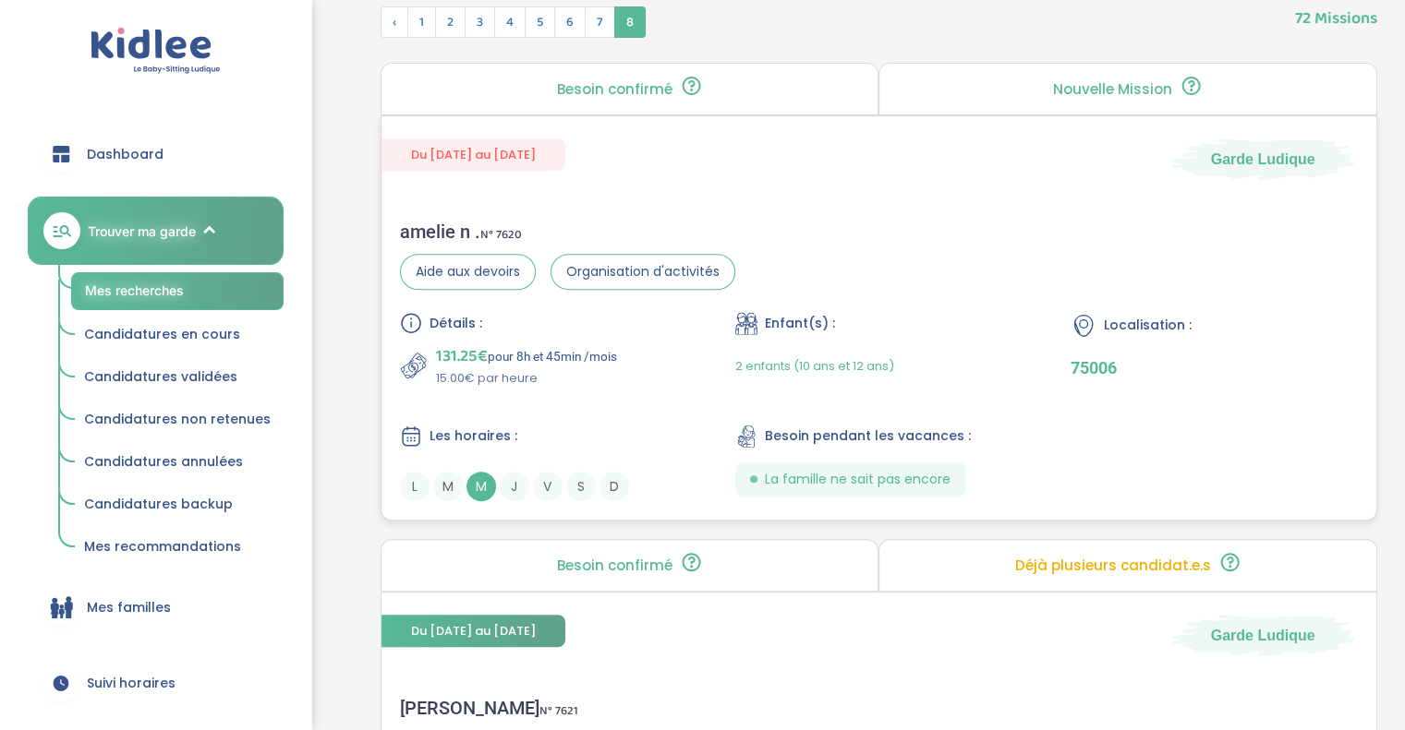
click at [622, 337] on div "Détails : 131.25€ pour 8h et 45min /mois 15.00€ par heure" at bounding box center [543, 350] width 287 height 76
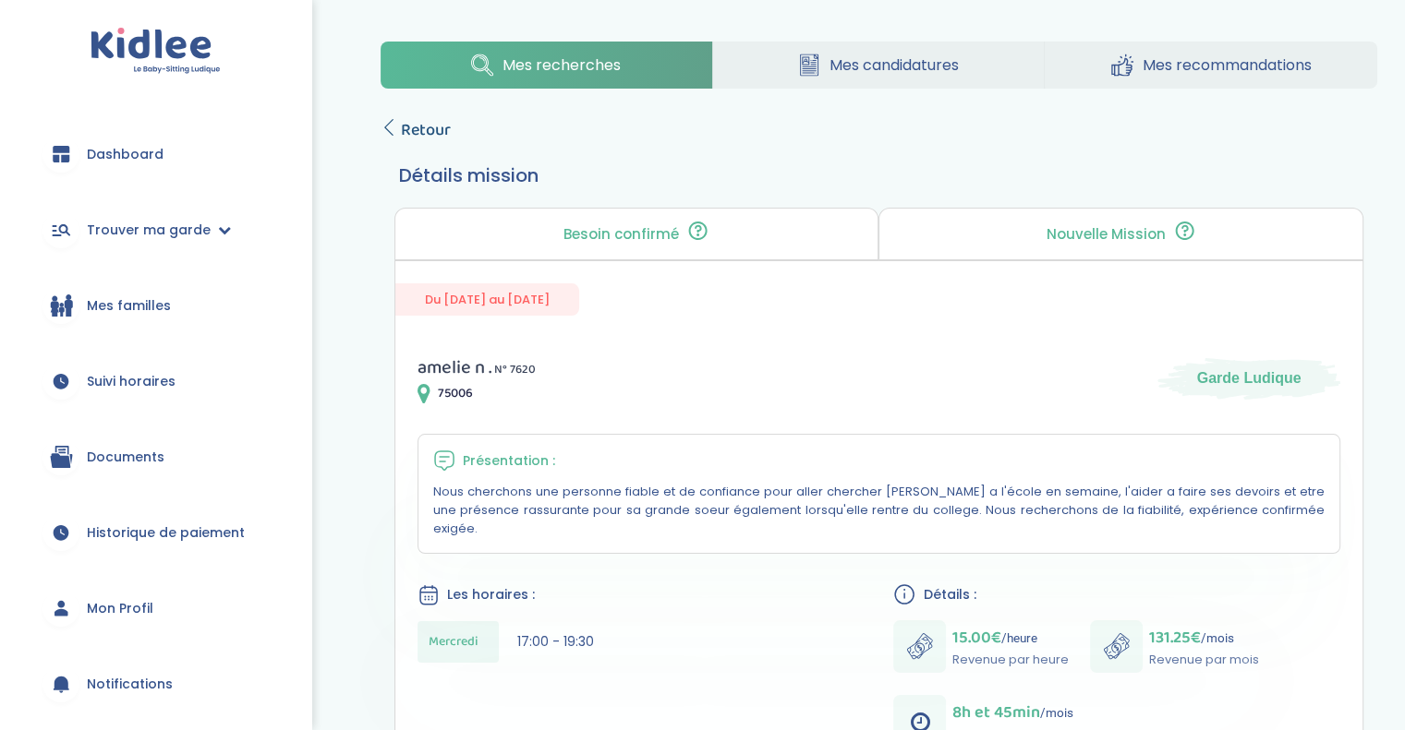
click at [433, 126] on span "Retour" at bounding box center [426, 130] width 50 height 26
